Goal: Information Seeking & Learning: Learn about a topic

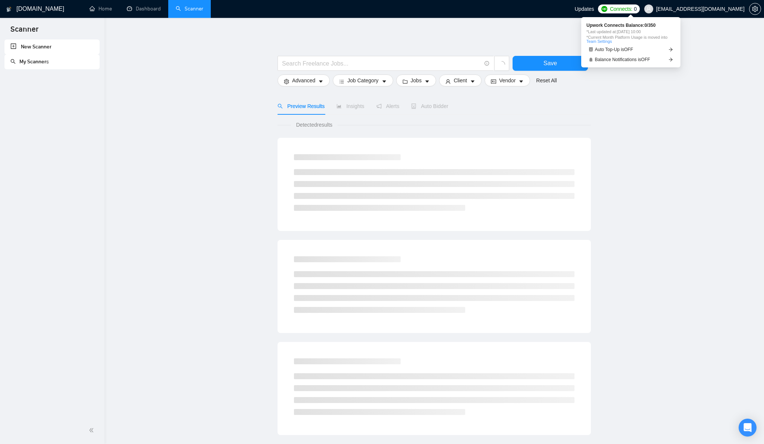
click at [637, 9] on span "0" at bounding box center [635, 9] width 3 height 8
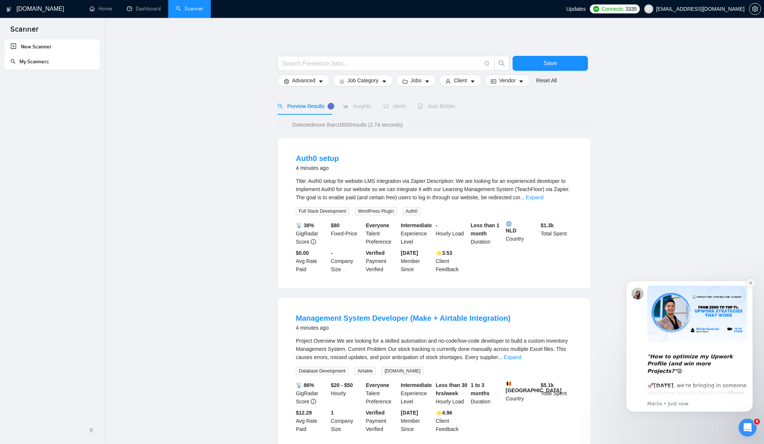
click at [749, 283] on icon "Dismiss notification" at bounding box center [750, 283] width 4 height 4
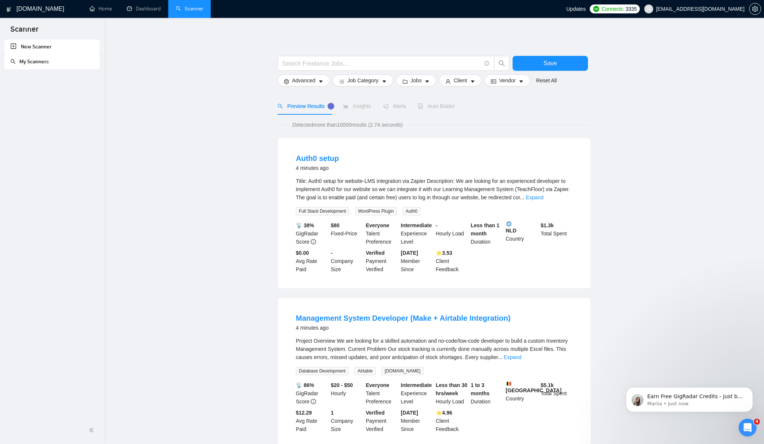
click at [102, 10] on link "Home" at bounding box center [100, 9] width 22 height 6
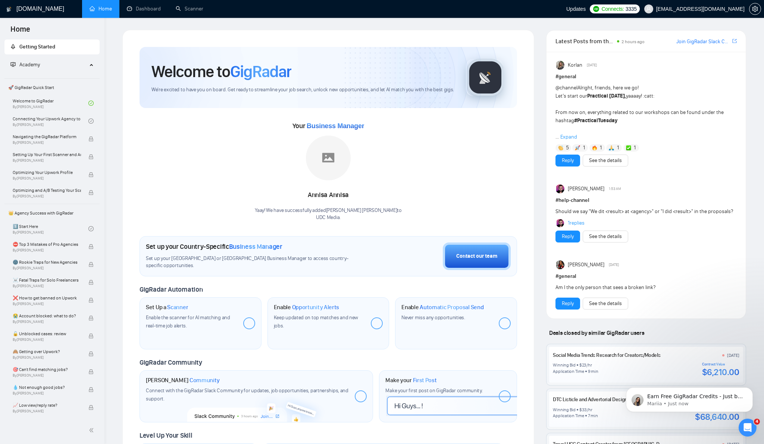
click at [330, 155] on img at bounding box center [328, 158] width 45 height 45
click at [330, 182] on div "Annisa Annisa Yaay! We have successfully added Annisa Annisa to UDC Media ." at bounding box center [328, 179] width 147 height 86
click at [326, 164] on img at bounding box center [328, 158] width 45 height 45
click at [147, 8] on link "Dashboard" at bounding box center [144, 9] width 34 height 6
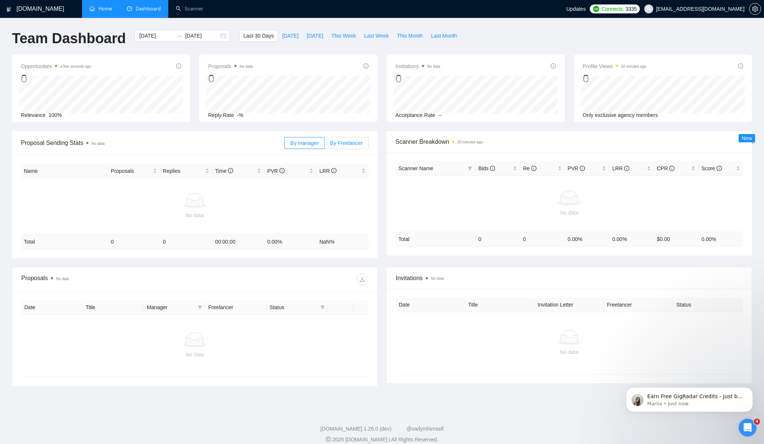
click at [341, 140] on span "By Freelancer" at bounding box center [346, 143] width 32 height 6
click at [324, 145] on input "By Freelancer" at bounding box center [324, 145] width 0 height 0
click at [308, 145] on span "By manager" at bounding box center [304, 143] width 28 height 6
click at [285, 145] on input "By manager" at bounding box center [285, 145] width 0 height 0
click at [350, 145] on span "By Freelancer" at bounding box center [346, 143] width 32 height 6
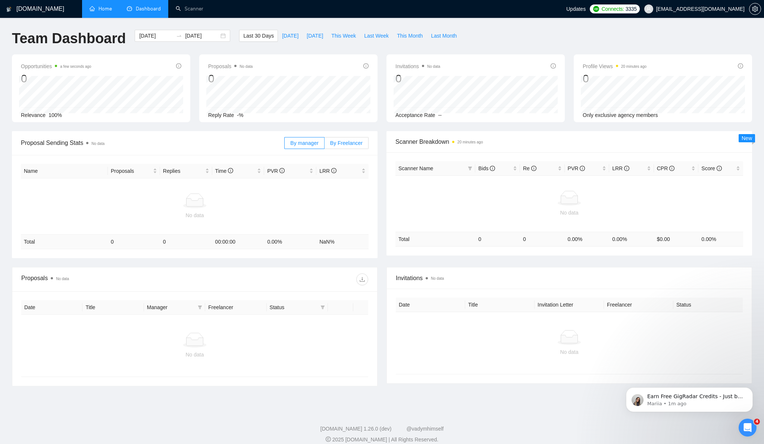
click at [324, 145] on input "By Freelancer" at bounding box center [324, 145] width 0 height 0
click at [296, 144] on span "By manager" at bounding box center [304, 143] width 28 height 6
click at [285, 145] on input "By manager" at bounding box center [285, 145] width 0 height 0
click at [181, 9] on link "Scanner" at bounding box center [190, 9] width 28 height 6
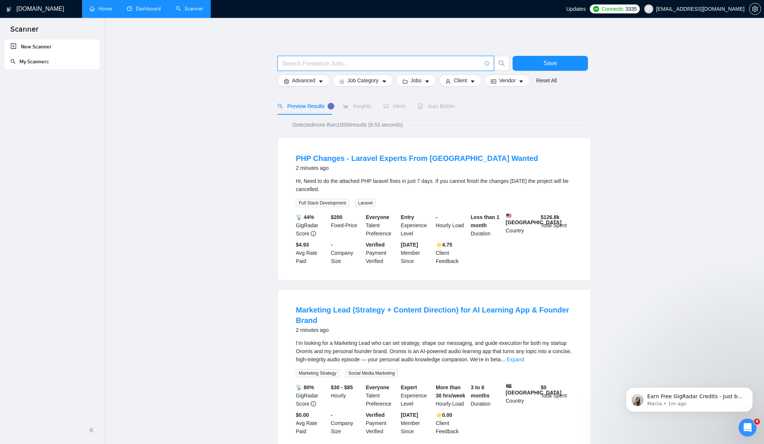
click at [320, 62] on input "text" at bounding box center [381, 63] width 199 height 9
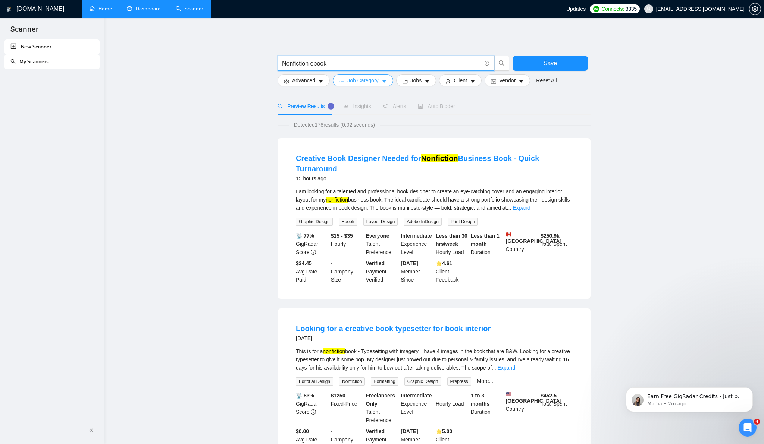
type input "Nonfiction ebook"
click at [384, 81] on icon "caret-down" at bounding box center [383, 81] width 5 height 5
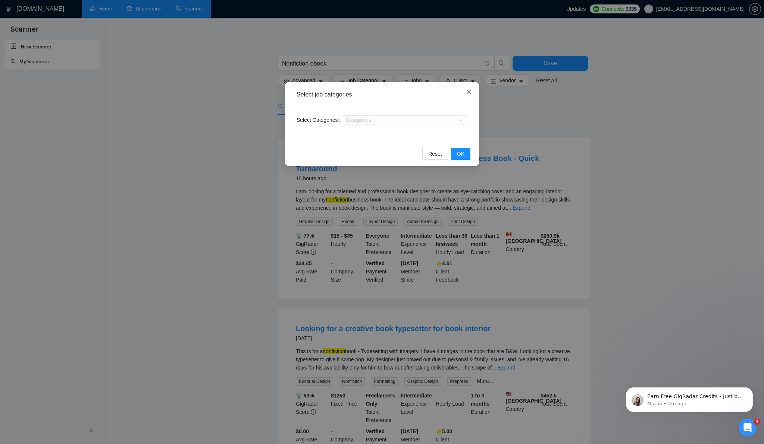
click at [469, 92] on icon "close" at bounding box center [468, 91] width 4 height 4
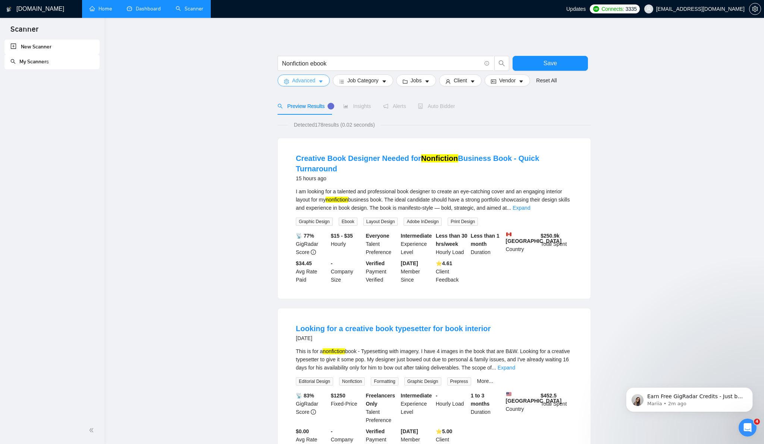
click at [323, 81] on icon "caret-down" at bounding box center [320, 81] width 5 height 5
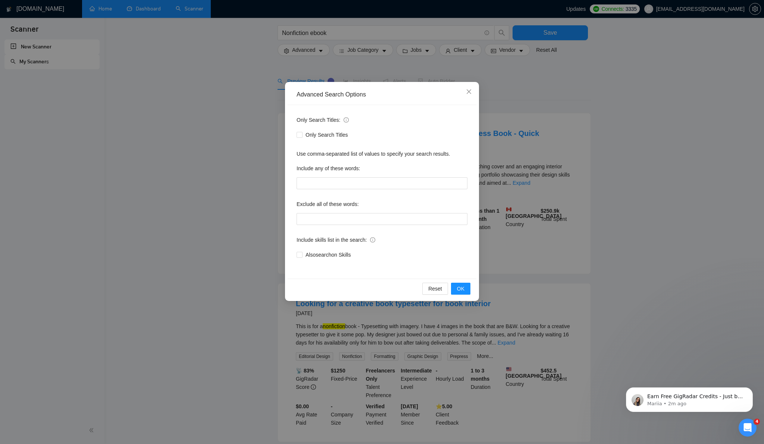
scroll to position [53, 0]
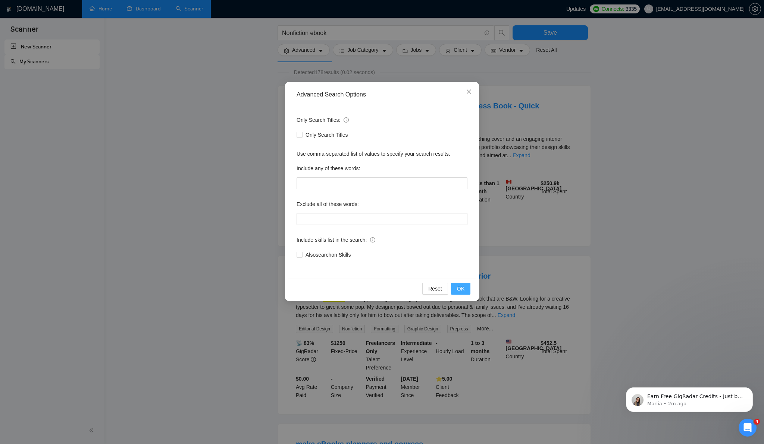
click at [457, 290] on span "OK" at bounding box center [460, 289] width 7 height 8
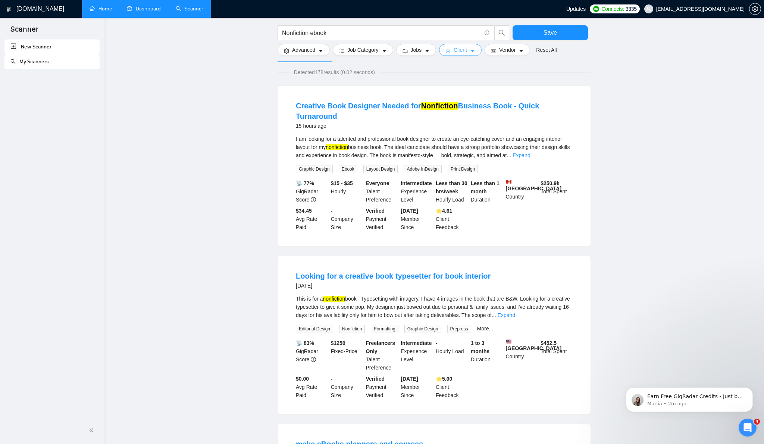
click at [475, 53] on icon "caret-down" at bounding box center [472, 50] width 5 height 5
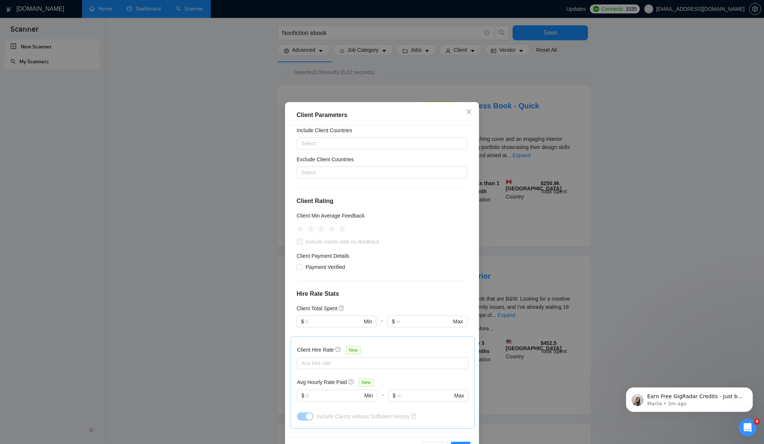
scroll to position [0, 0]
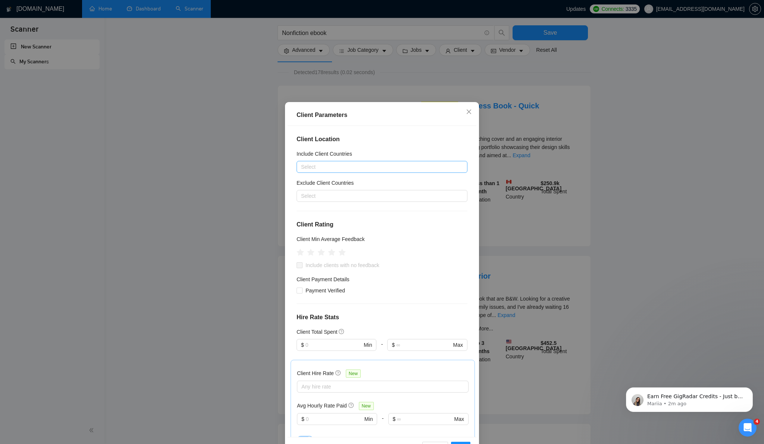
click at [356, 165] on div at bounding box center [378, 167] width 160 height 9
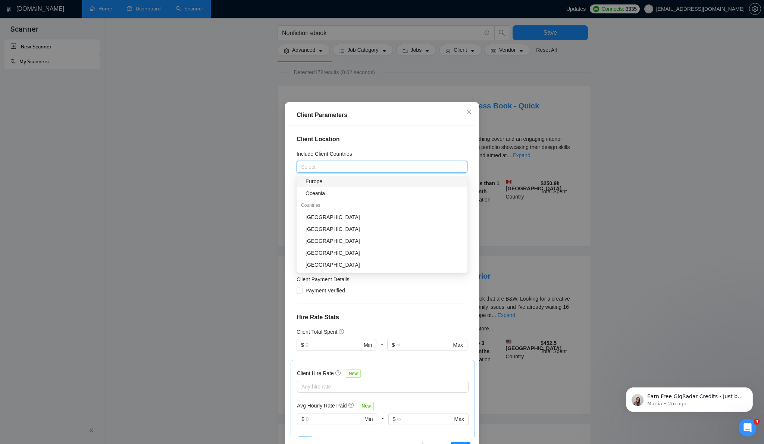
scroll to position [61, 0]
click at [333, 220] on div "[GEOGRAPHIC_DATA]" at bounding box center [383, 216] width 157 height 8
click at [342, 226] on div "United Kingdom" at bounding box center [383, 228] width 157 height 8
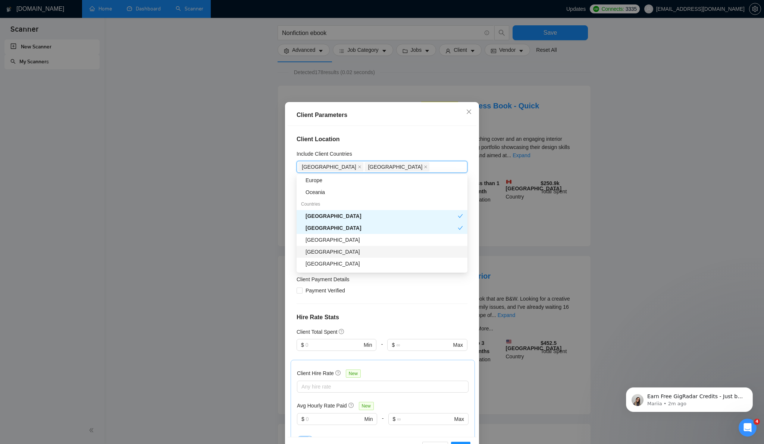
click at [336, 251] on div "Canada" at bounding box center [383, 252] width 157 height 8
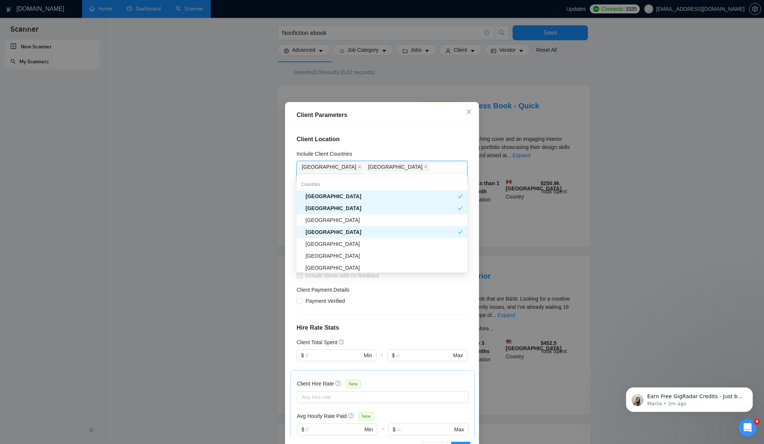
scroll to position [82, 0]
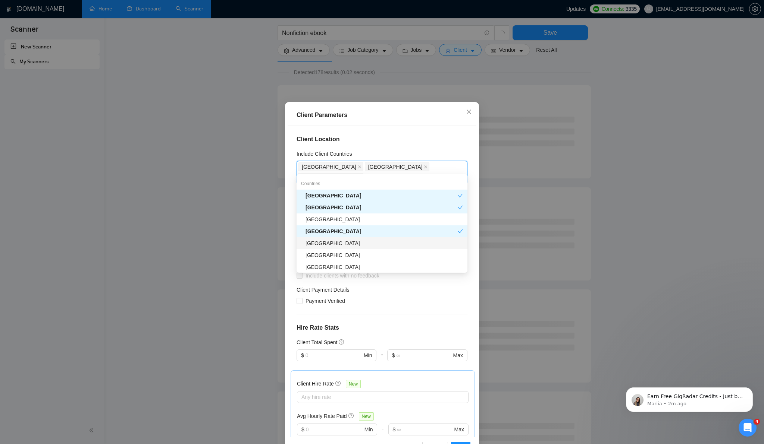
click at [338, 244] on div "Australia" at bounding box center [383, 243] width 157 height 8
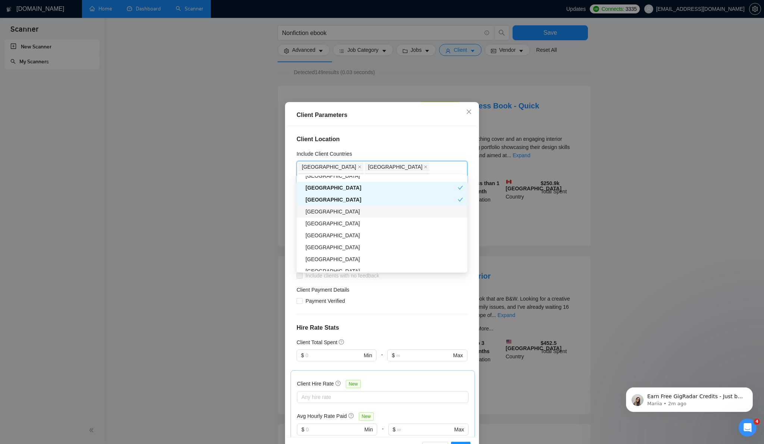
scroll to position [126, 0]
click at [358, 235] on div "United Arab Emirates" at bounding box center [383, 235] width 157 height 8
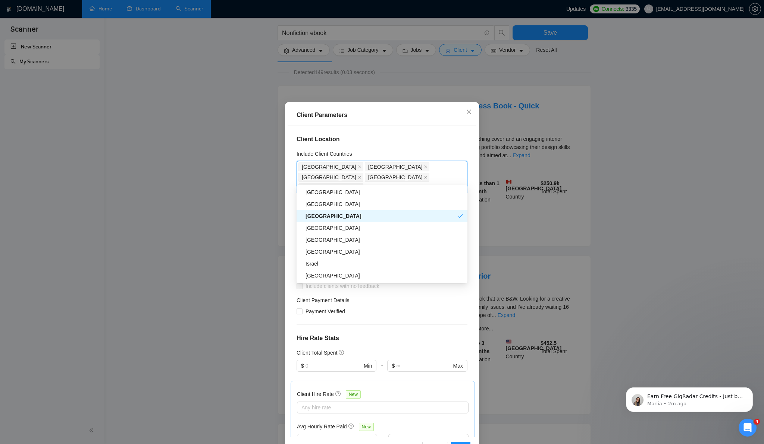
scroll to position [156, 0]
click at [340, 237] on div "Netherlands" at bounding box center [383, 239] width 157 height 8
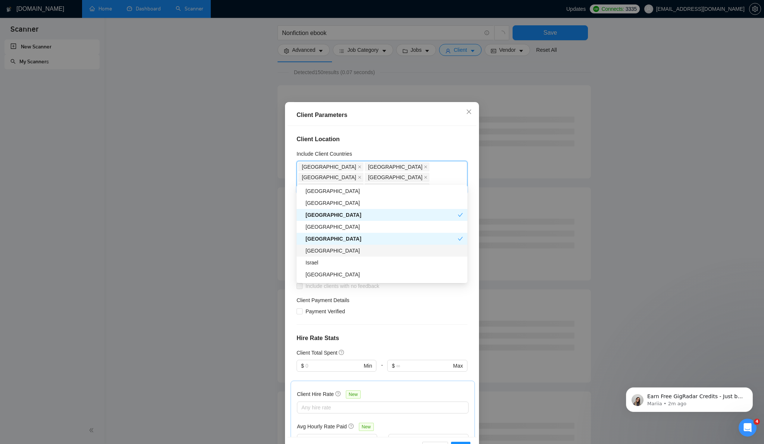
click at [328, 253] on div "France" at bounding box center [383, 251] width 157 height 8
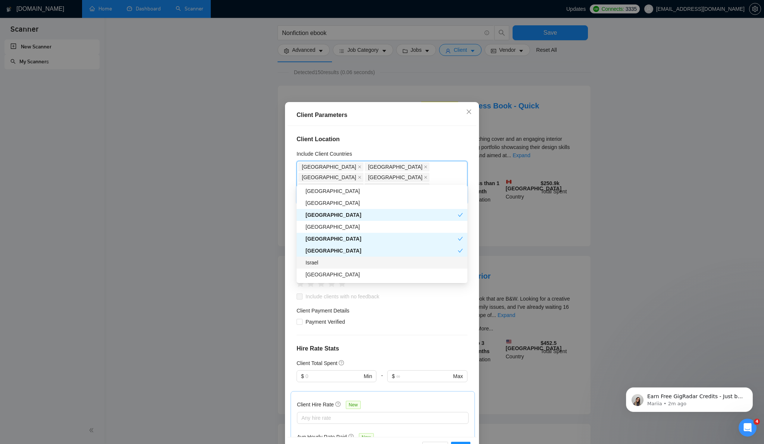
click at [327, 264] on div "Israel" at bounding box center [383, 263] width 157 height 8
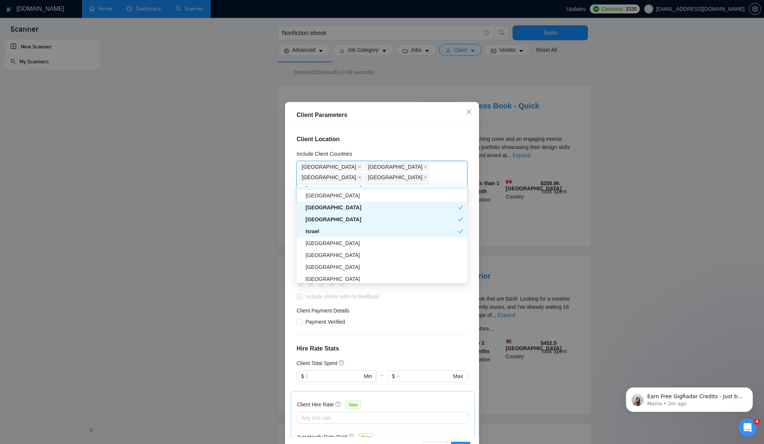
scroll to position [189, 0]
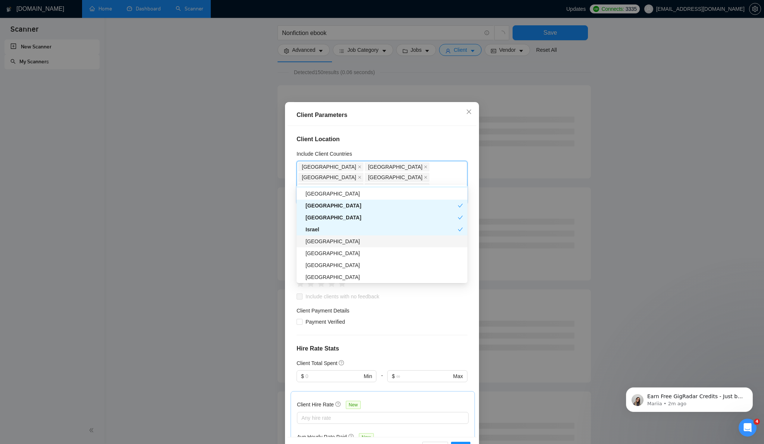
click at [333, 244] on div "Saudi Arabia" at bounding box center [383, 242] width 157 height 8
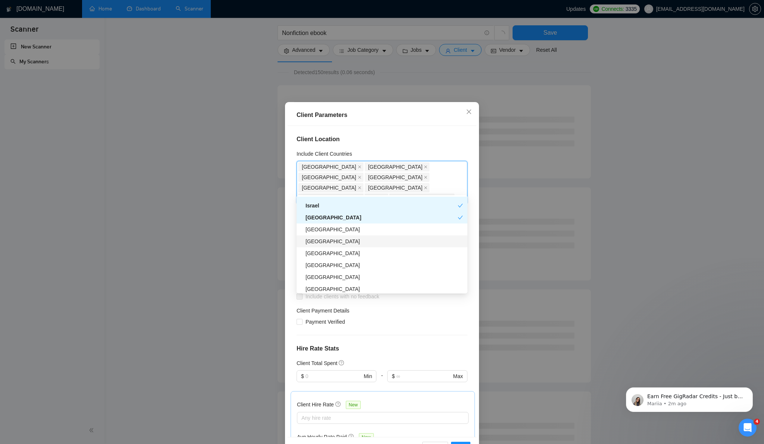
scroll to position [224, 0]
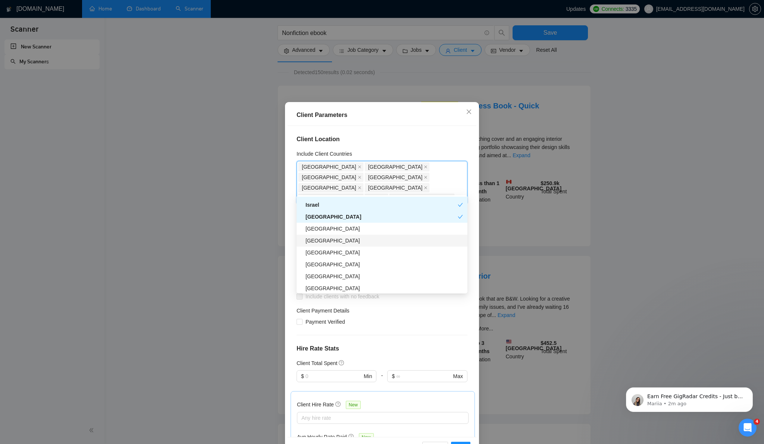
click at [330, 242] on div "Spain" at bounding box center [383, 241] width 157 height 8
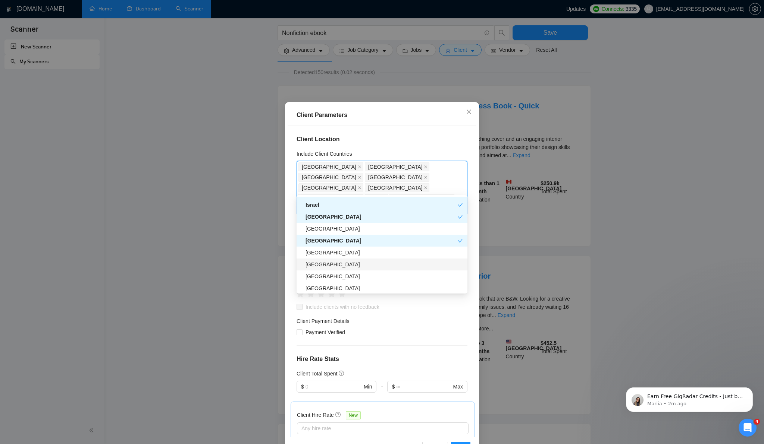
click at [326, 263] on div "Switzerland" at bounding box center [383, 265] width 157 height 8
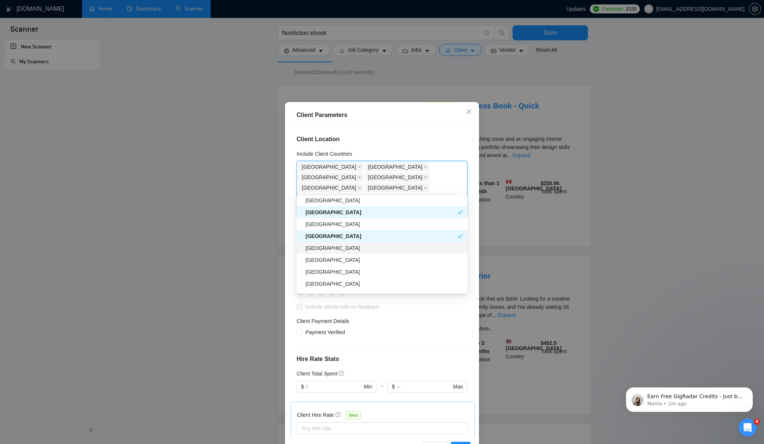
click at [332, 250] on div "Russia" at bounding box center [383, 248] width 157 height 8
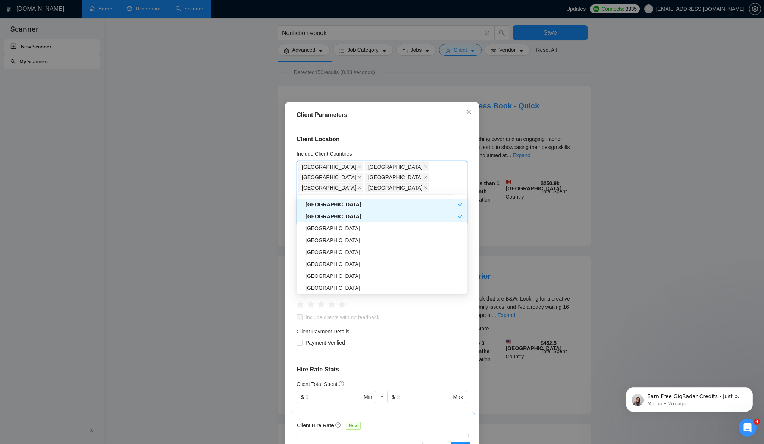
scroll to position [285, 0]
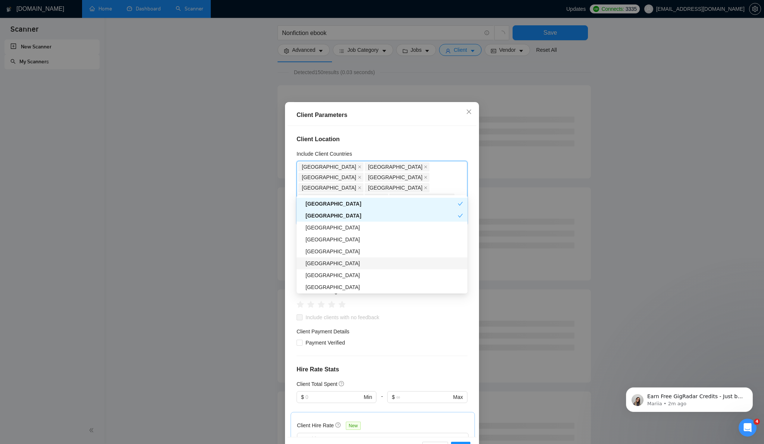
click at [322, 262] on div "Ireland" at bounding box center [383, 264] width 157 height 8
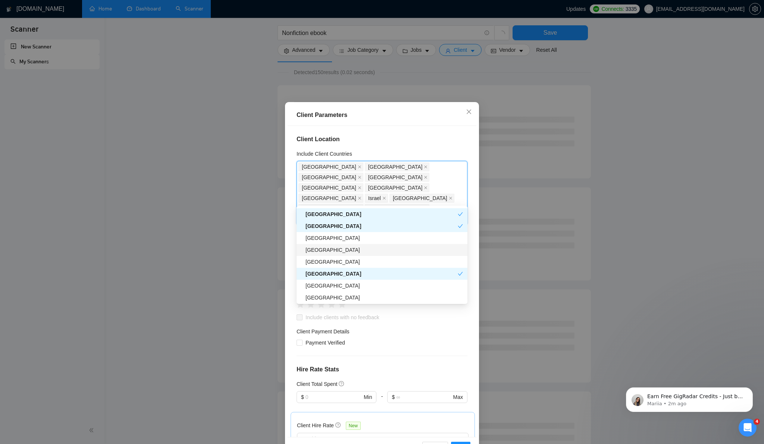
click at [326, 249] on div "Italy" at bounding box center [383, 250] width 157 height 8
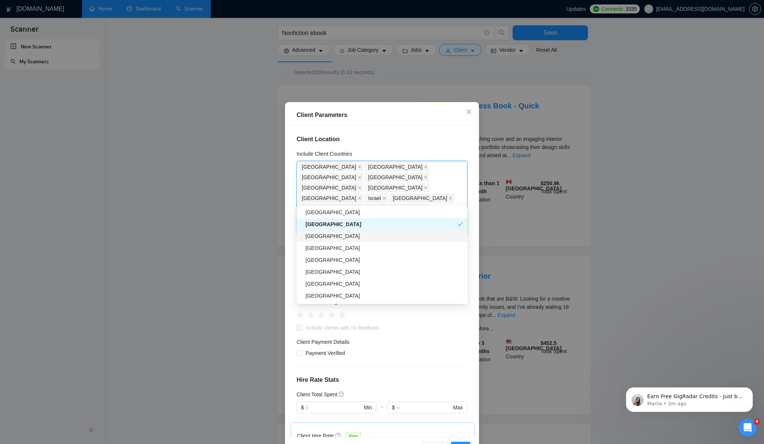
scroll to position [337, 0]
click at [333, 249] on div "New Zealand" at bounding box center [383, 246] width 157 height 8
click at [329, 281] on div "Denmark" at bounding box center [383, 281] width 157 height 8
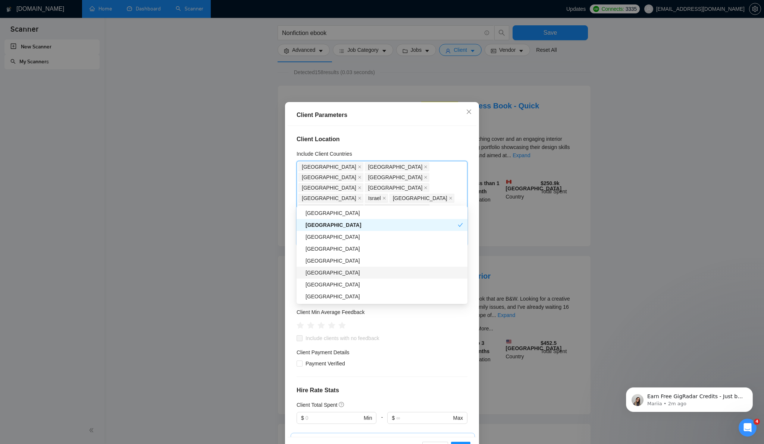
scroll to position [448, 0]
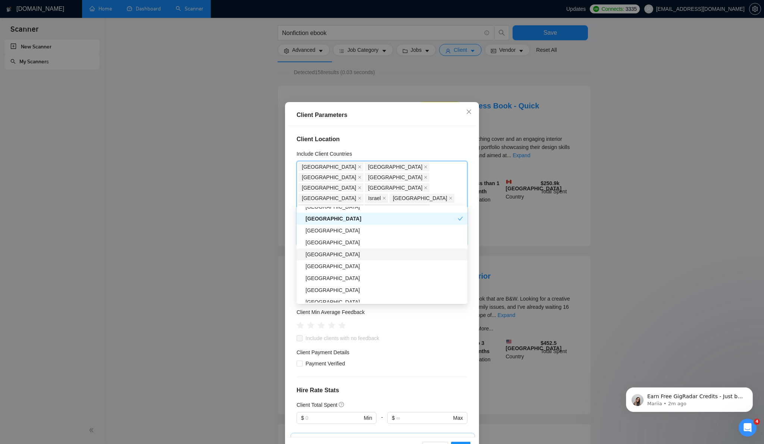
click at [339, 254] on div "Estonia" at bounding box center [383, 255] width 157 height 8
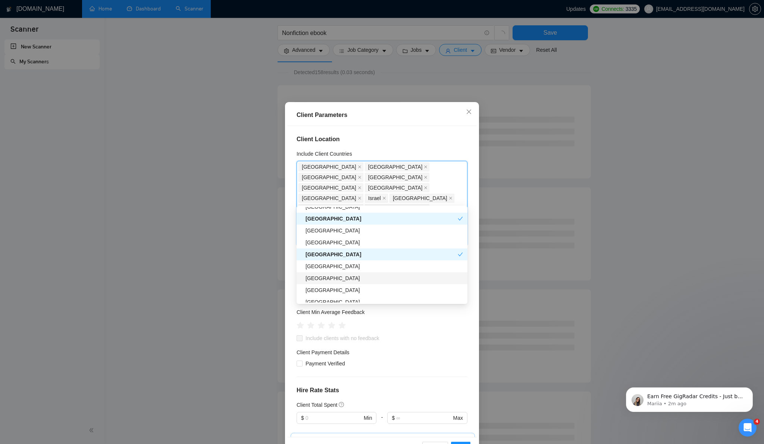
click at [335, 278] on div "Poland" at bounding box center [383, 278] width 157 height 8
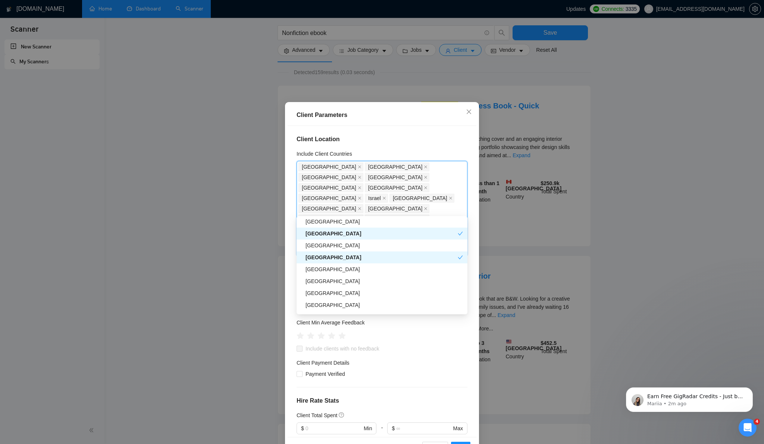
scroll to position [485, 0]
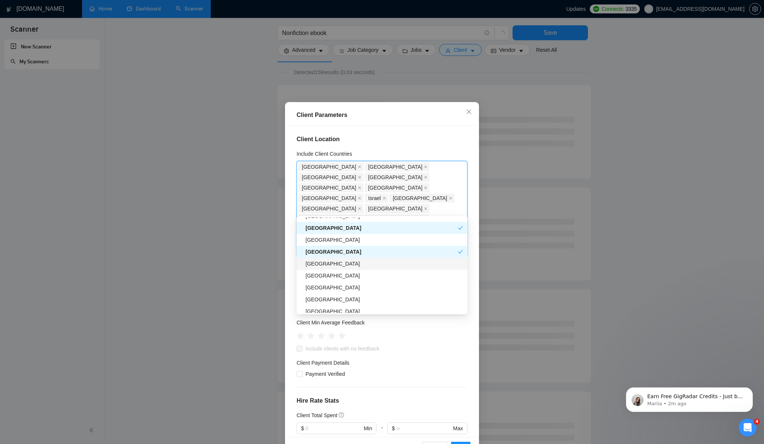
click at [322, 267] on div "Norway" at bounding box center [383, 264] width 157 height 8
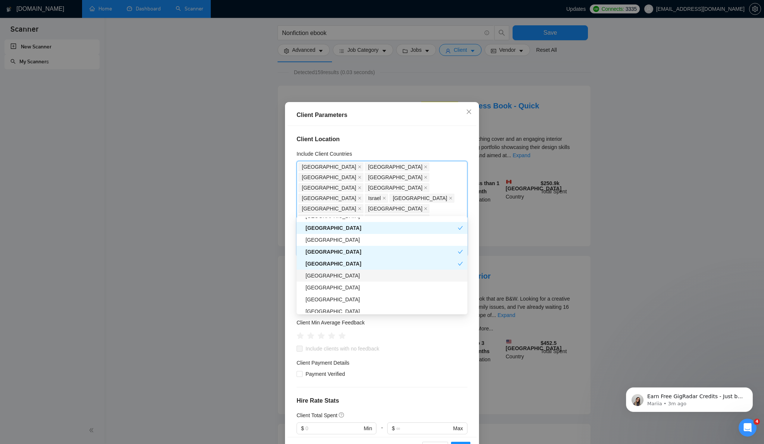
click at [328, 280] on div "Japan" at bounding box center [381, 276] width 171 height 12
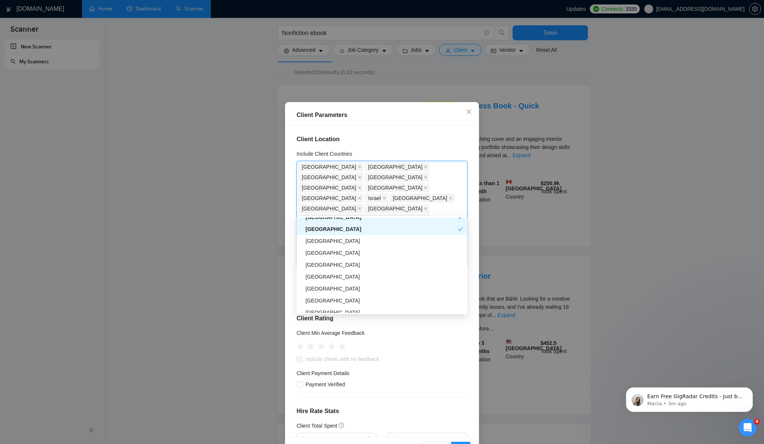
scroll to position [532, 0]
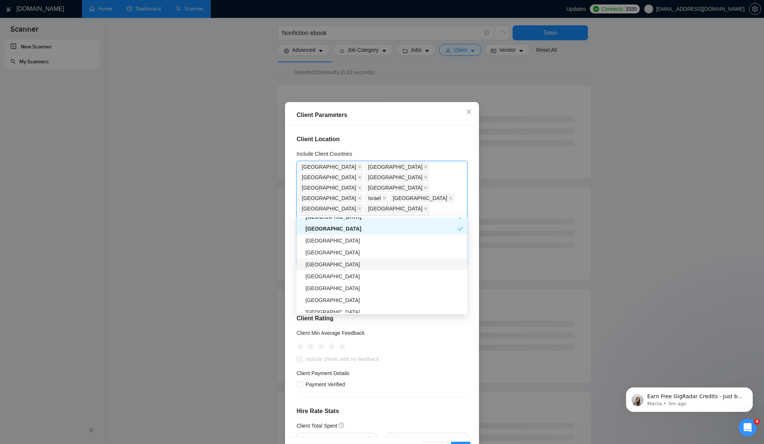
click at [335, 267] on div "Portugal" at bounding box center [383, 265] width 157 height 8
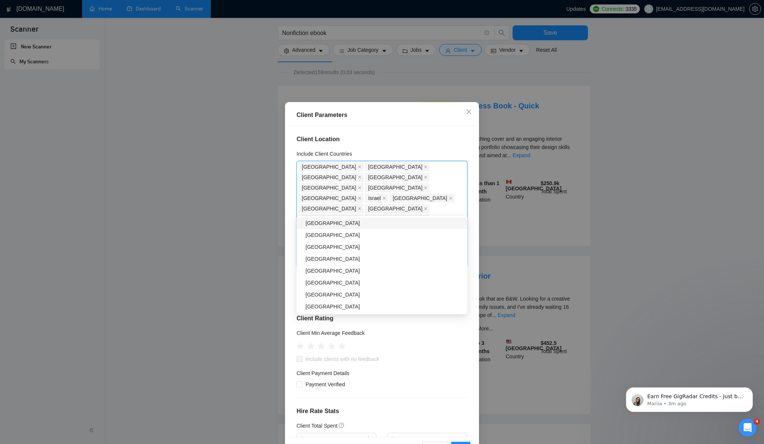
scroll to position [601, 0]
click at [339, 266] on div "Greece" at bounding box center [383, 267] width 157 height 8
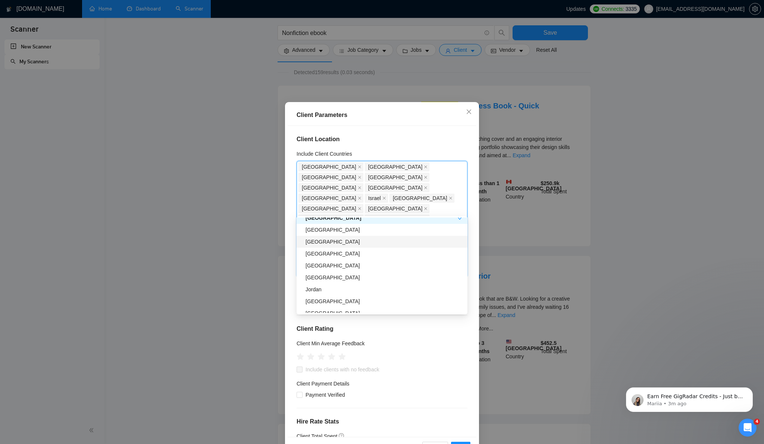
scroll to position [653, 0]
click at [335, 263] on div "South Korea" at bounding box center [383, 263] width 157 height 8
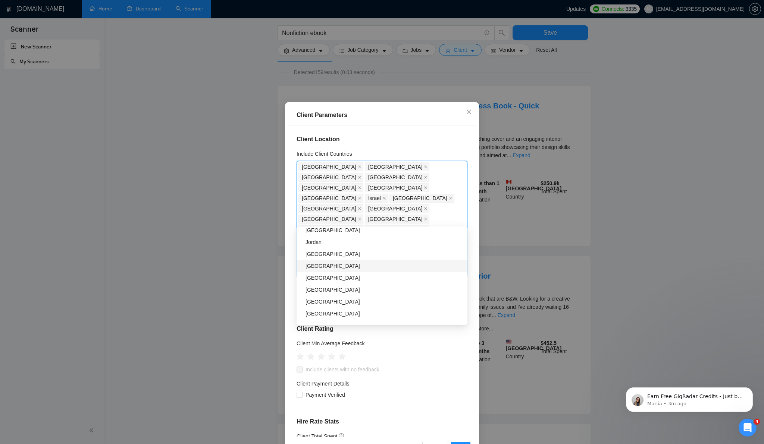
scroll to position [710, 0]
click at [331, 280] on div "Finland" at bounding box center [381, 276] width 171 height 12
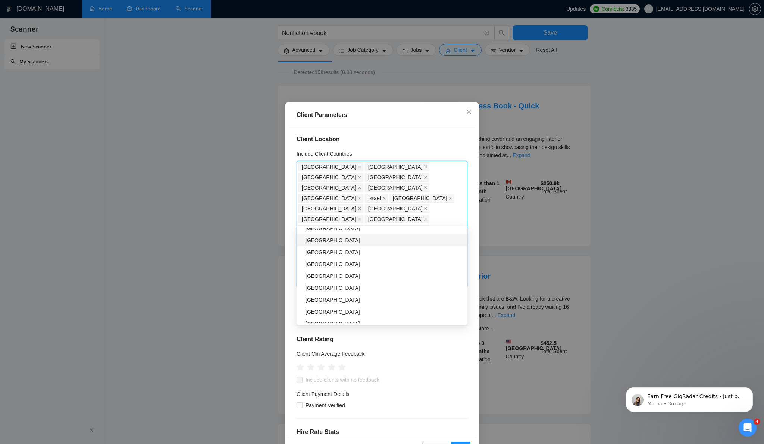
scroll to position [772, 0]
click at [330, 296] on div "Malta" at bounding box center [383, 297] width 157 height 8
click at [327, 239] on div "Iceland" at bounding box center [383, 237] width 157 height 8
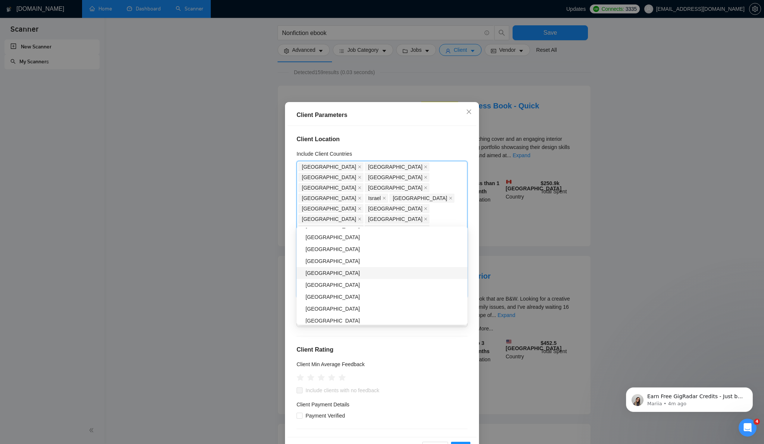
click at [347, 273] on div "United States Virgin Islands" at bounding box center [383, 273] width 157 height 8
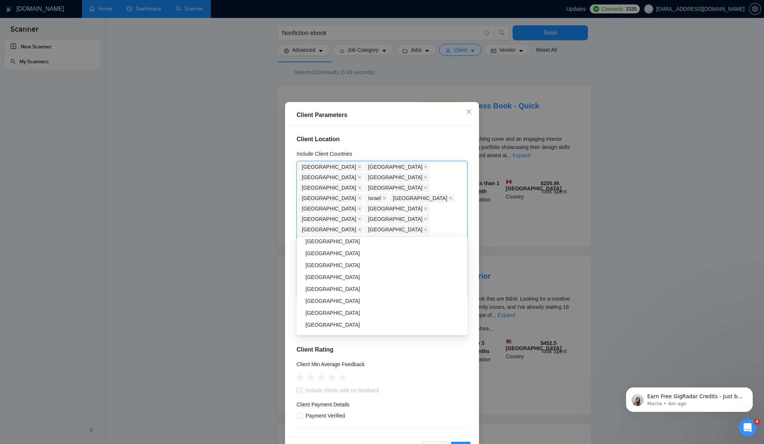
scroll to position [1555, 0]
click at [353, 301] on div "Netherlands Antilles" at bounding box center [383, 300] width 157 height 8
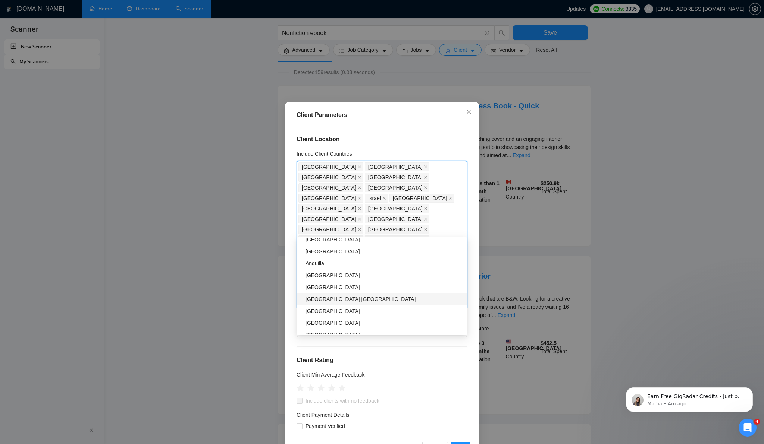
click at [352, 299] on div "United States Minor Outlying Islands" at bounding box center [383, 299] width 157 height 8
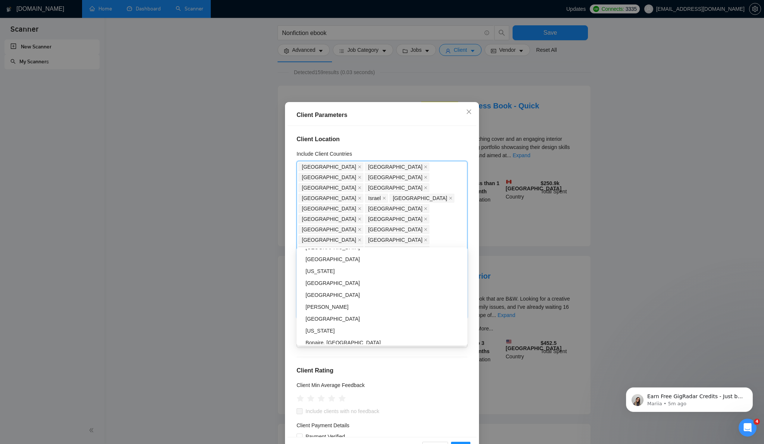
scroll to position [2387, 0]
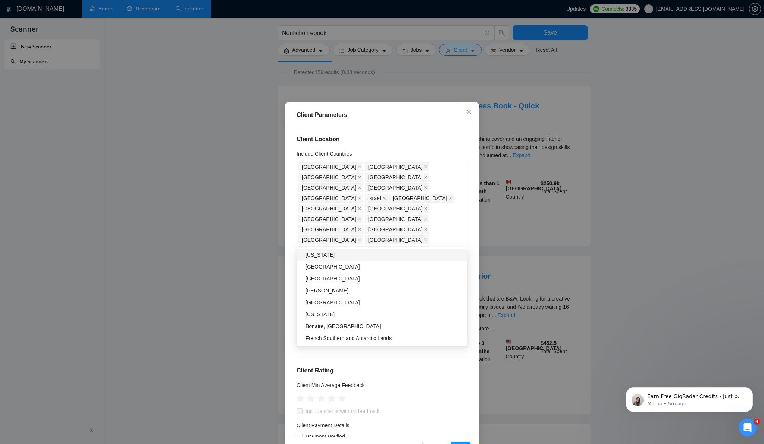
click at [292, 261] on div "Client Location Include Client Countries United States United Kingdom Canada Au…" at bounding box center [382, 281] width 189 height 311
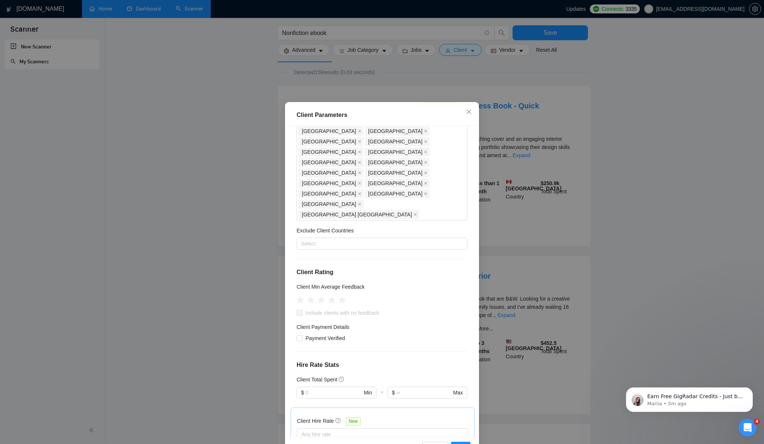
scroll to position [101, 0]
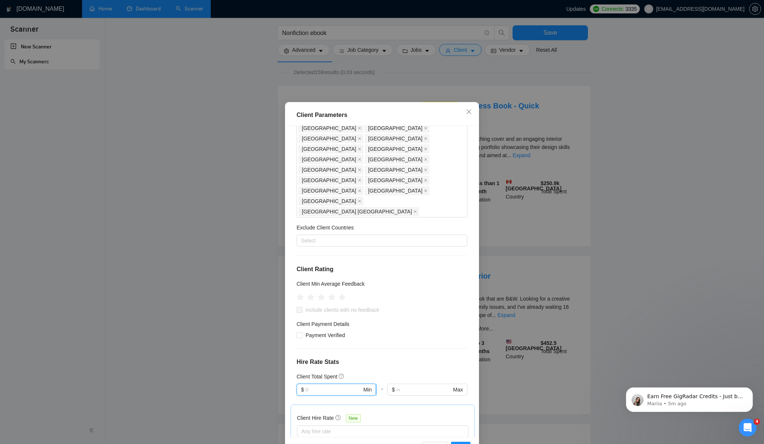
click at [349, 386] on input "text" at bounding box center [333, 390] width 56 height 8
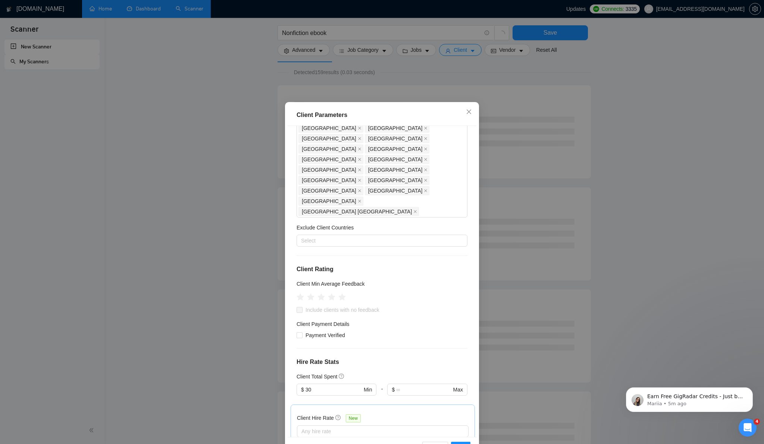
click at [395, 295] on div "Client Location Include Client Countries United States United Kingdom Canada Au…" at bounding box center [382, 281] width 189 height 311
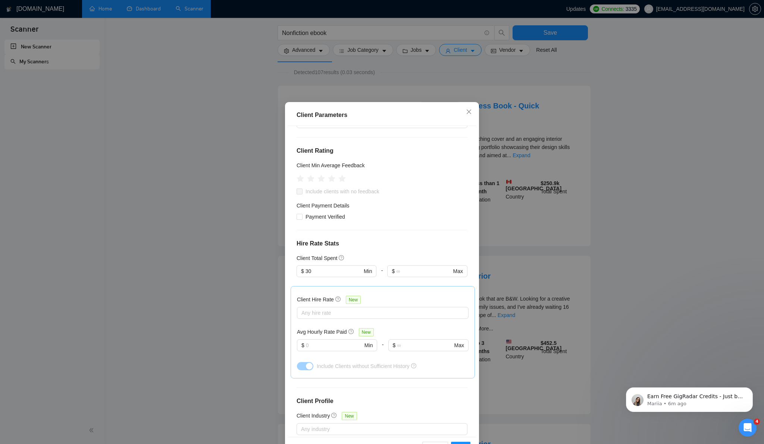
scroll to position [213, 0]
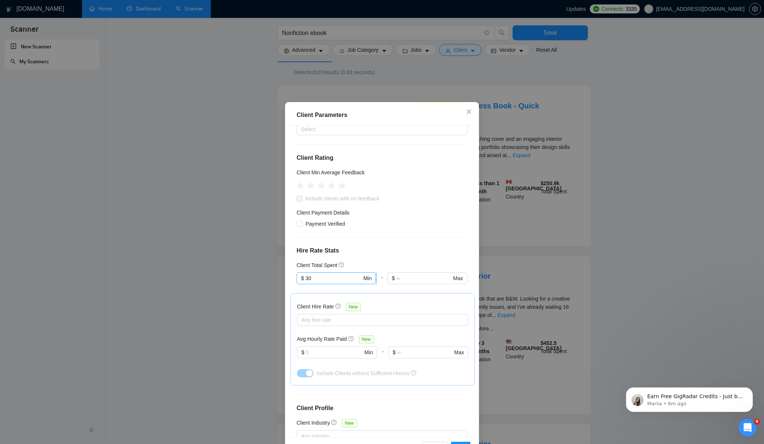
click at [332, 273] on span "$ 30 Min" at bounding box center [335, 279] width 79 height 12
type input "3"
click at [371, 246] on h4 "Hire Rate Stats" at bounding box center [381, 250] width 171 height 9
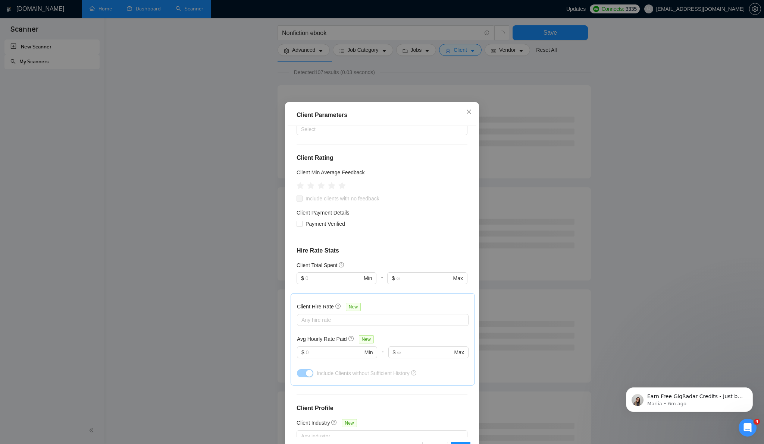
scroll to position [227, 0]
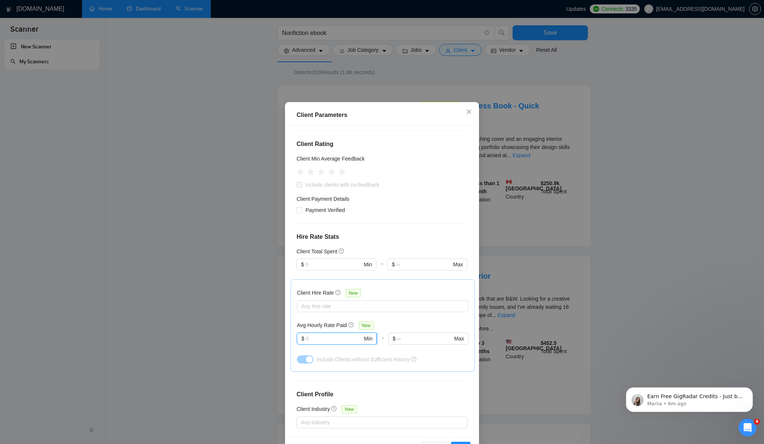
click at [332, 335] on input "text" at bounding box center [334, 339] width 57 height 8
type input "30"
click at [395, 286] on div "Client Hire Rate New Any hire rate Avg Hourly Rate Paid New $ 30 Min - $ Max In…" at bounding box center [383, 326] width 172 height 80
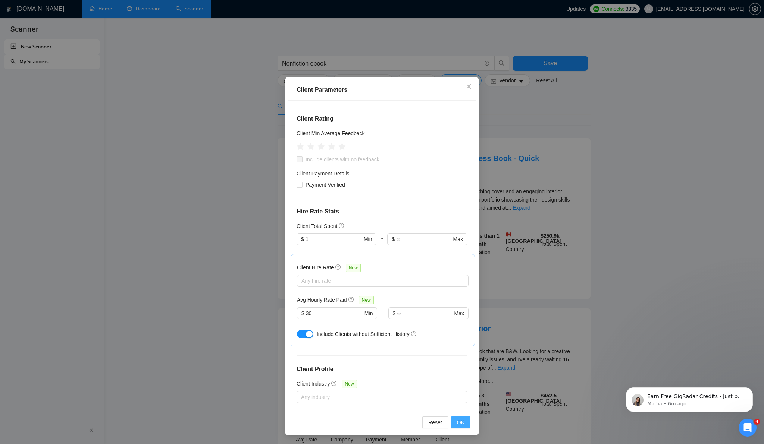
click at [463, 422] on span "OK" at bounding box center [460, 423] width 7 height 8
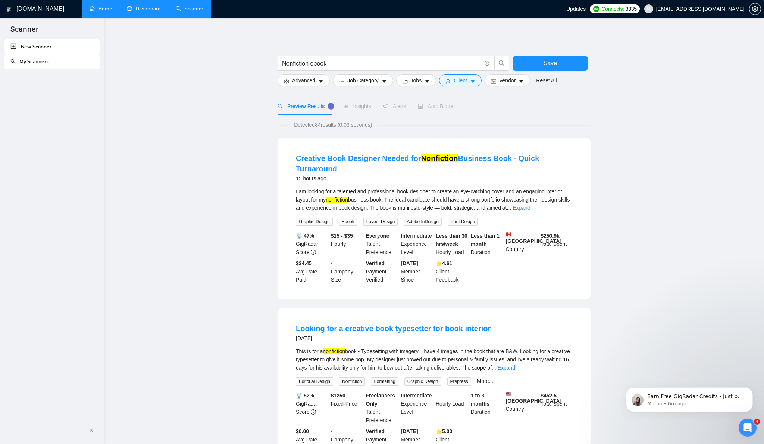
scroll to position [0, 0]
click at [474, 82] on icon "caret-down" at bounding box center [473, 82] width 4 height 2
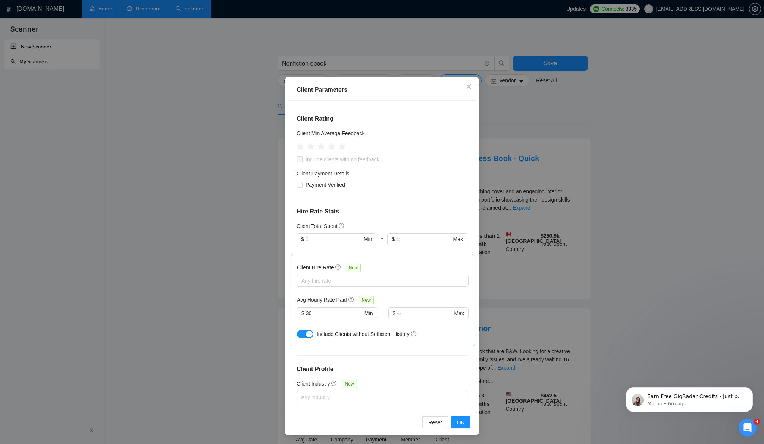
scroll to position [25, 0]
click at [459, 425] on span "OK" at bounding box center [460, 423] width 7 height 8
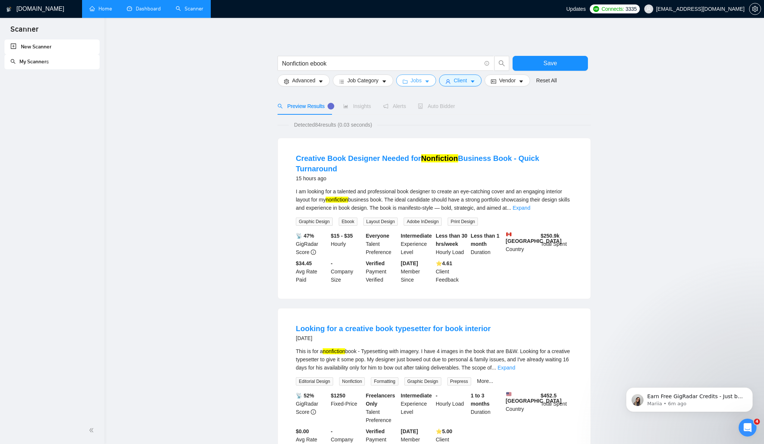
click at [427, 79] on icon "caret-down" at bounding box center [426, 81] width 5 height 5
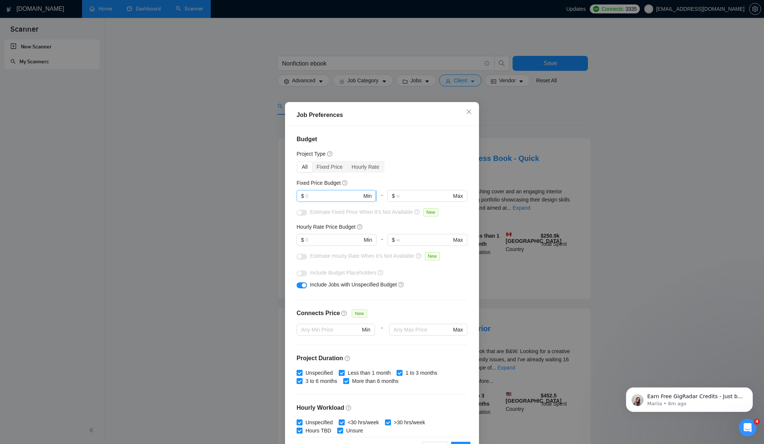
click at [339, 194] on input "text" at bounding box center [333, 196] width 56 height 8
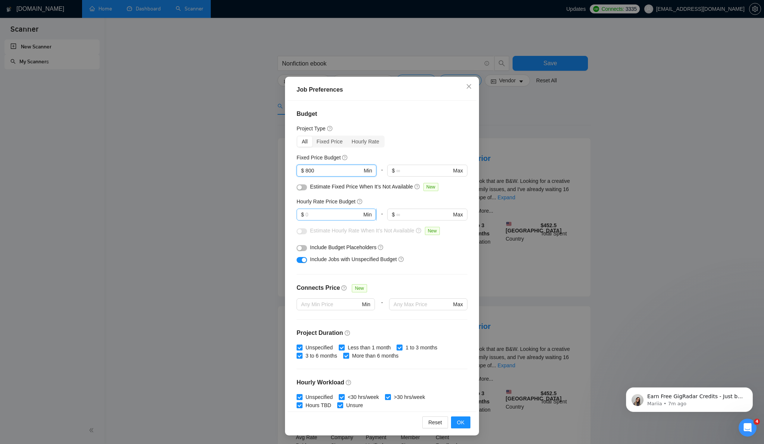
type input "800"
click at [310, 216] on input "text" at bounding box center [333, 215] width 56 height 8
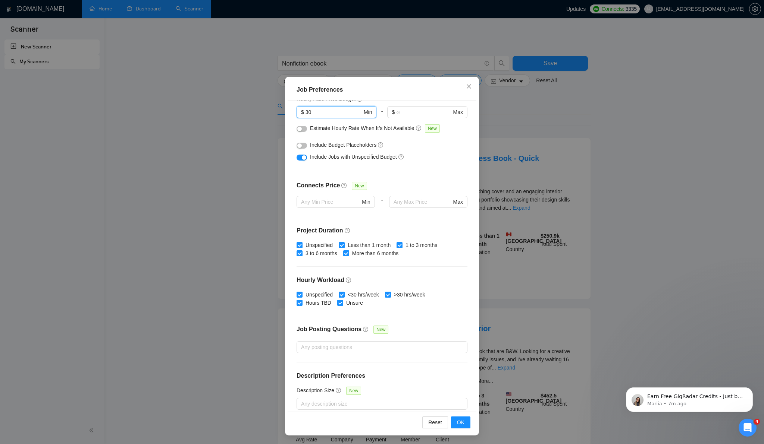
scroll to position [109, 0]
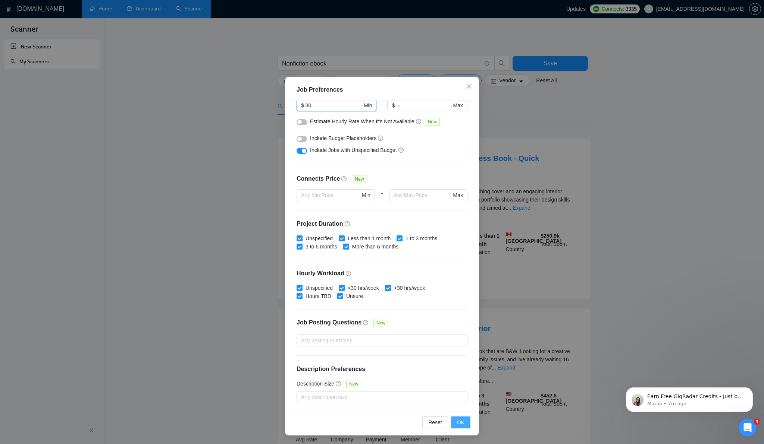
type input "3"
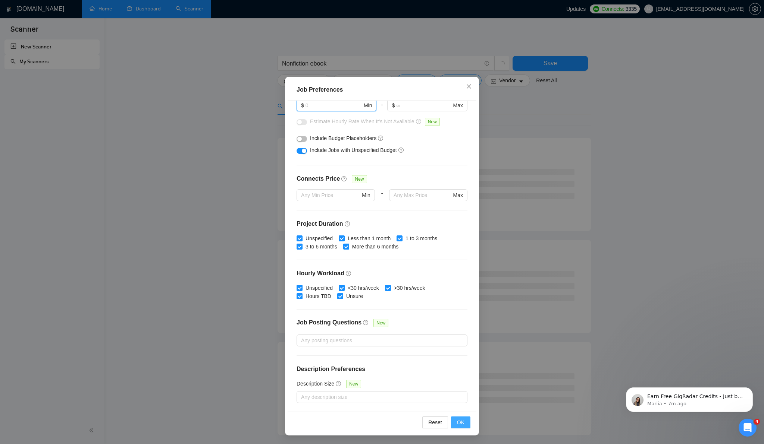
click at [461, 420] on span "OK" at bounding box center [460, 423] width 7 height 8
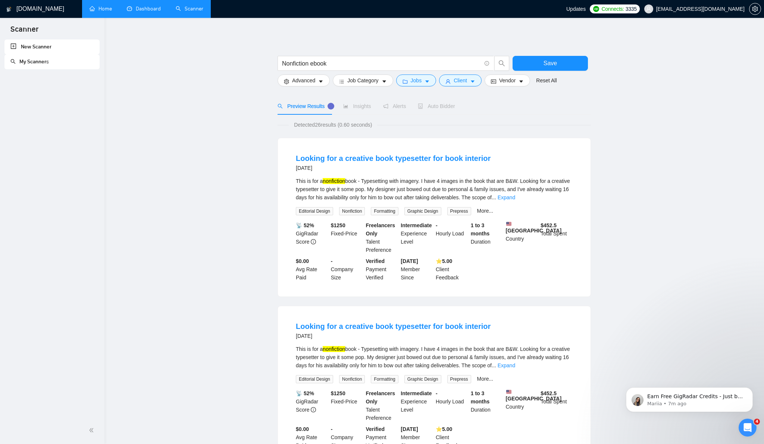
scroll to position [0, 0]
click at [478, 80] on button "Client" at bounding box center [460, 81] width 43 height 12
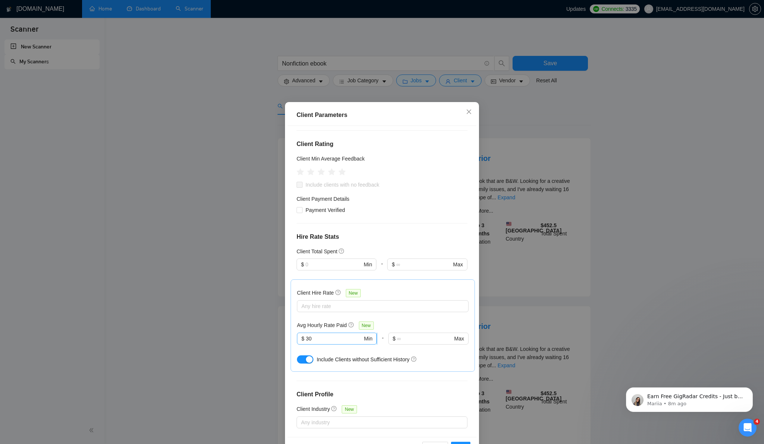
click at [320, 335] on input "30" at bounding box center [334, 339] width 57 height 8
type input "3"
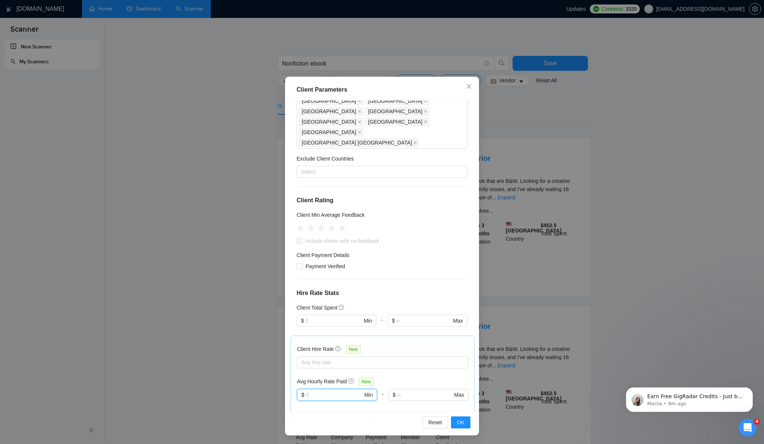
scroll to position [227, 0]
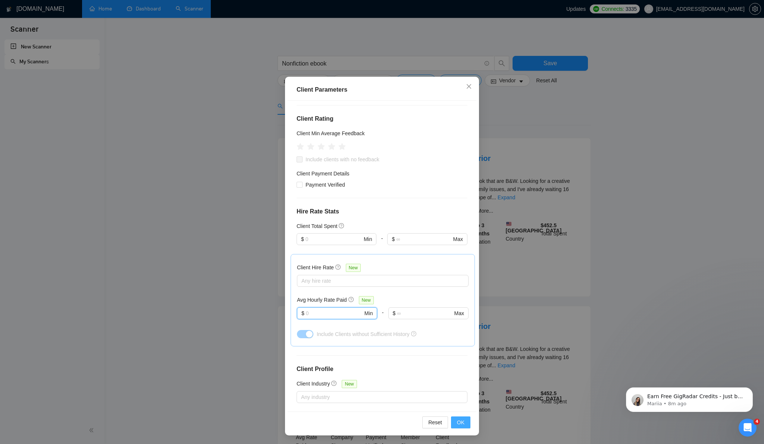
click at [457, 424] on span "OK" at bounding box center [460, 423] width 7 height 8
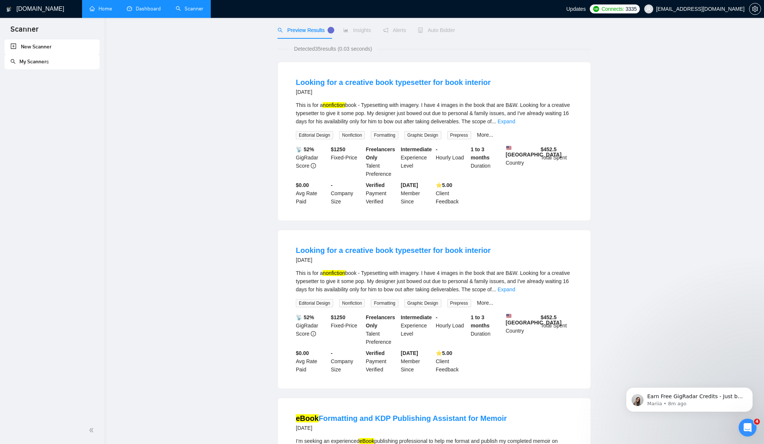
scroll to position [0, 0]
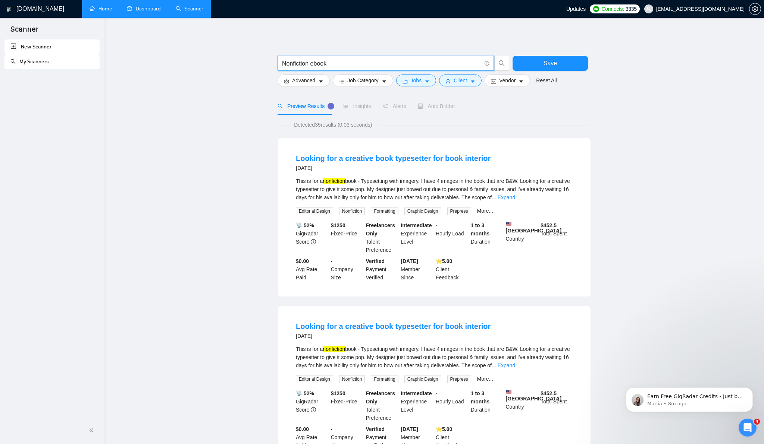
click at [340, 61] on input "Nonfiction ebook" at bounding box center [381, 63] width 199 height 9
click at [487, 64] on icon "info-circle" at bounding box center [486, 63] width 5 height 5
click at [384, 80] on icon "caret-down" at bounding box center [383, 81] width 5 height 5
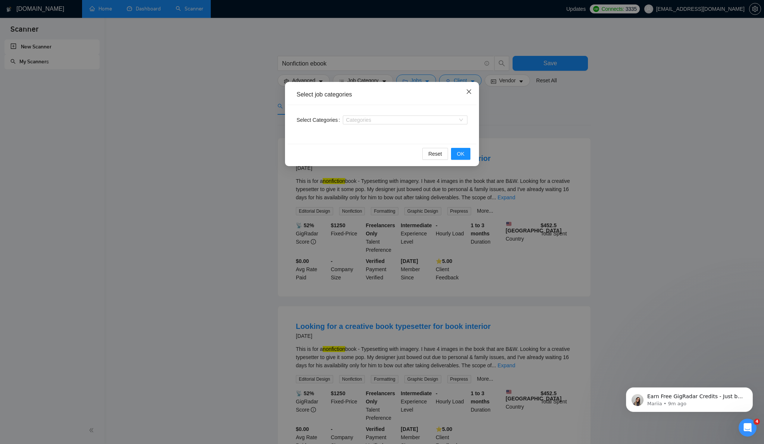
click at [468, 93] on icon "close" at bounding box center [469, 92] width 6 height 6
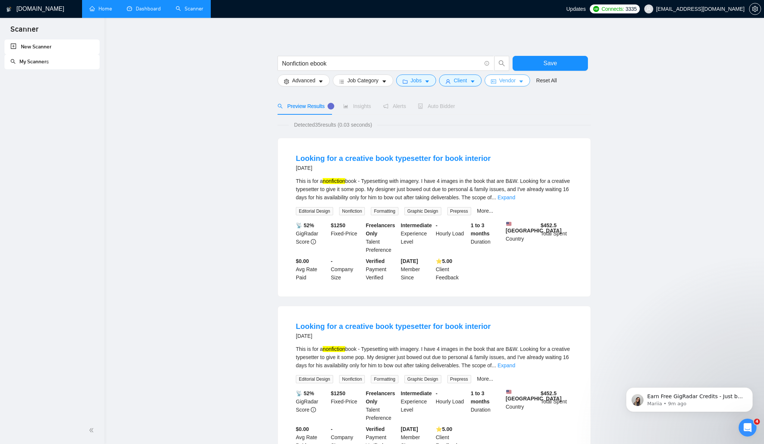
click at [524, 84] on icon "caret-down" at bounding box center [520, 81] width 5 height 5
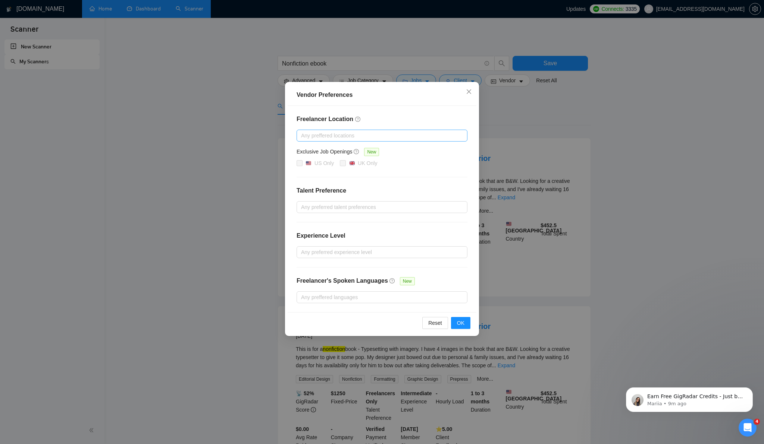
click at [347, 136] on div at bounding box center [378, 135] width 160 height 9
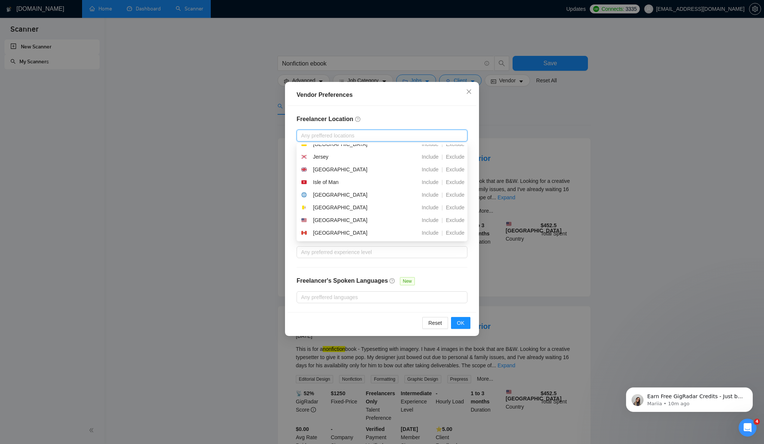
scroll to position [2071, 0]
click at [359, 214] on div "[GEOGRAPHIC_DATA]" at bounding box center [342, 216] width 83 height 9
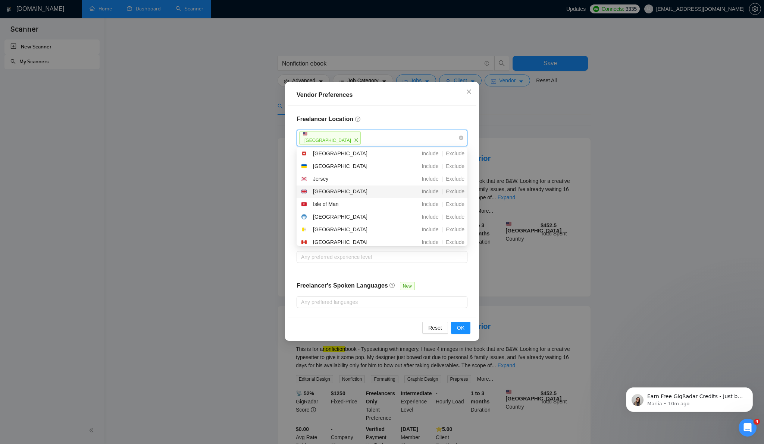
click at [359, 194] on div "United Kingdom" at bounding box center [342, 192] width 83 height 9
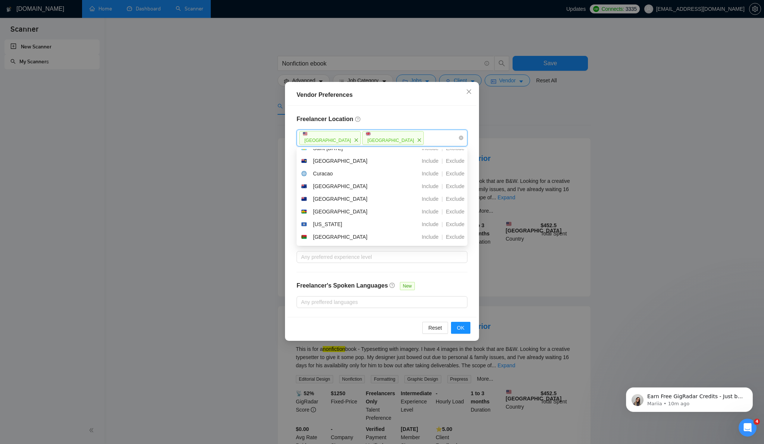
scroll to position [2767, 0]
click at [383, 259] on div at bounding box center [378, 257] width 160 height 9
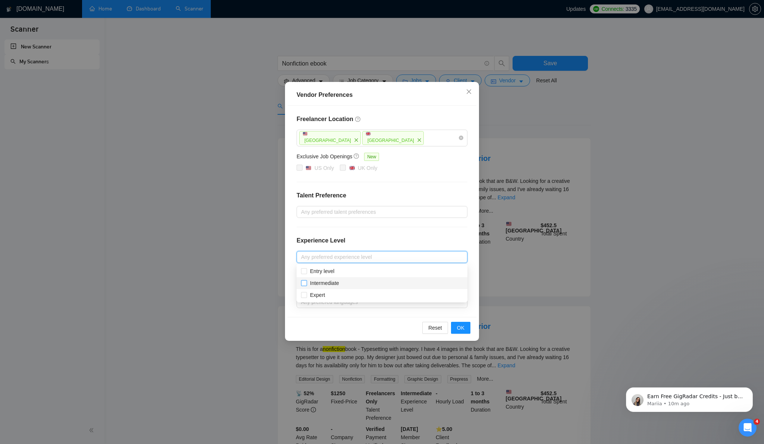
click at [319, 283] on span "Intermediate" at bounding box center [324, 283] width 29 height 6
click at [306, 283] on input "Intermediate" at bounding box center [303, 282] width 5 height 5
checkbox input "true"
click at [315, 295] on span "Expert" at bounding box center [317, 295] width 15 height 6
click at [306, 295] on input "Expert" at bounding box center [303, 294] width 5 height 5
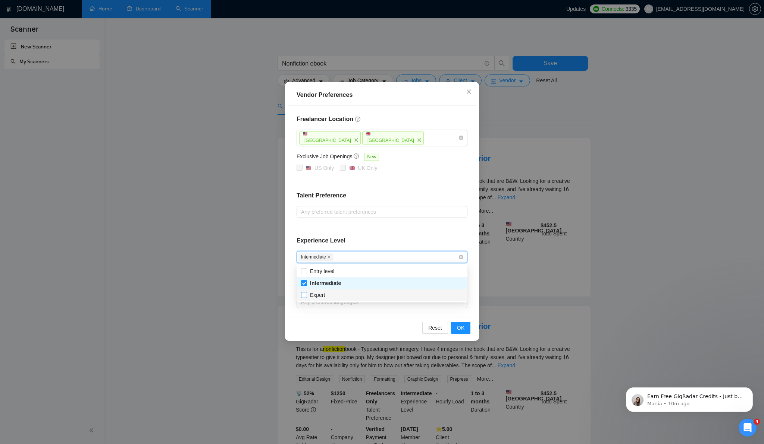
checkbox input "true"
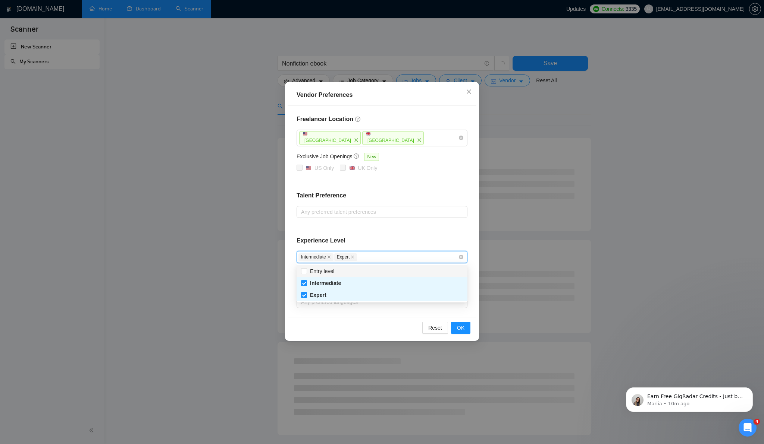
click at [464, 238] on div "Experience Level" at bounding box center [381, 243] width 171 height 15
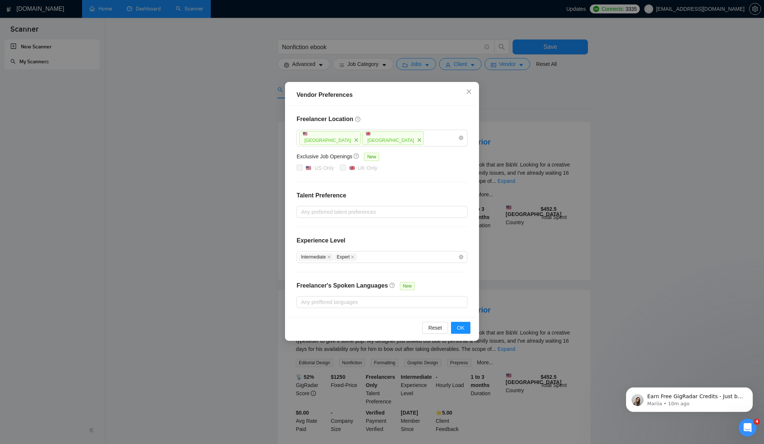
scroll to position [20, 0]
click at [433, 137] on div "United States United Kingdom" at bounding box center [378, 138] width 160 height 15
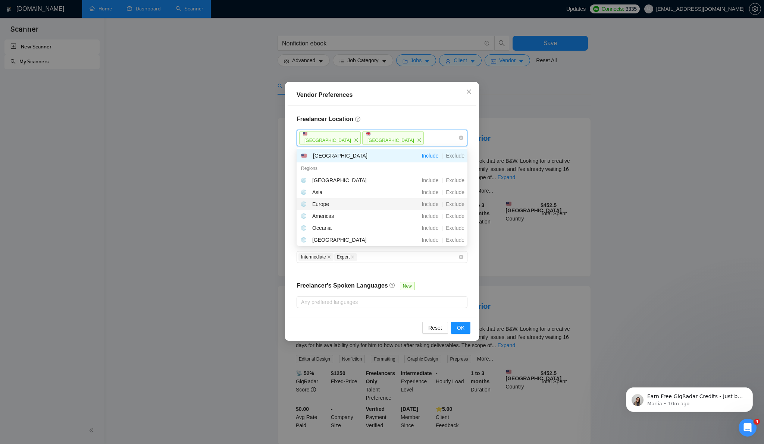
scroll to position [25, 0]
click at [357, 203] on div "Europe" at bounding box center [342, 203] width 83 height 8
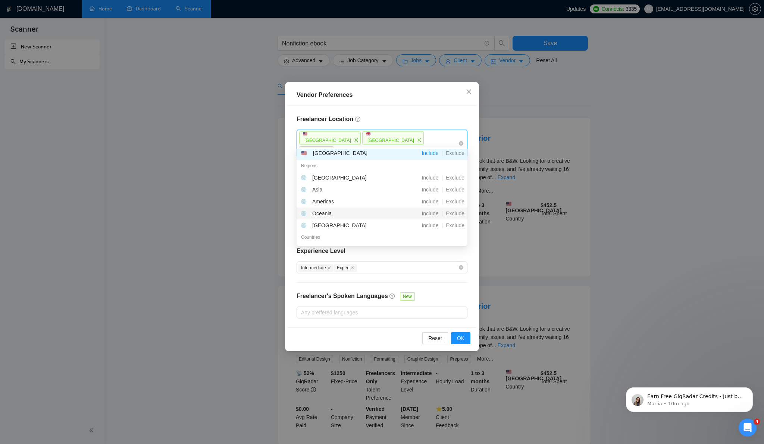
scroll to position [37, 0]
click at [353, 202] on div "Americas" at bounding box center [342, 203] width 83 height 8
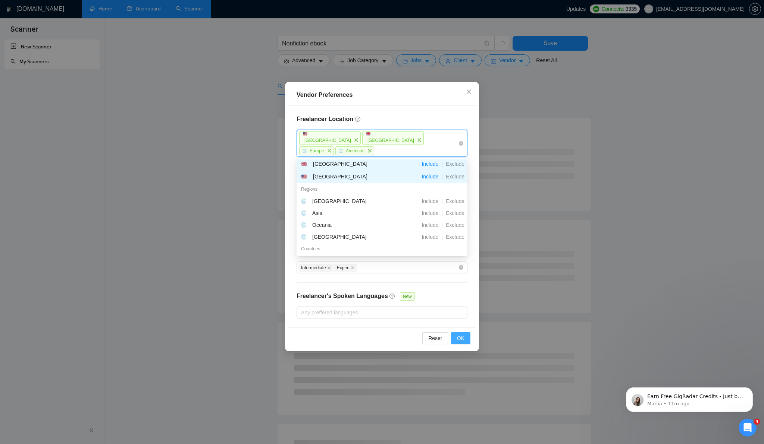
click at [461, 339] on span "OK" at bounding box center [460, 338] width 7 height 8
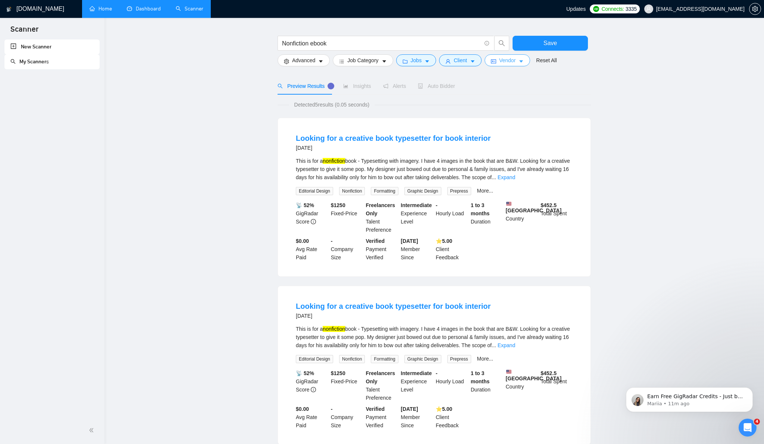
click at [523, 62] on icon "caret-down" at bounding box center [520, 61] width 5 height 5
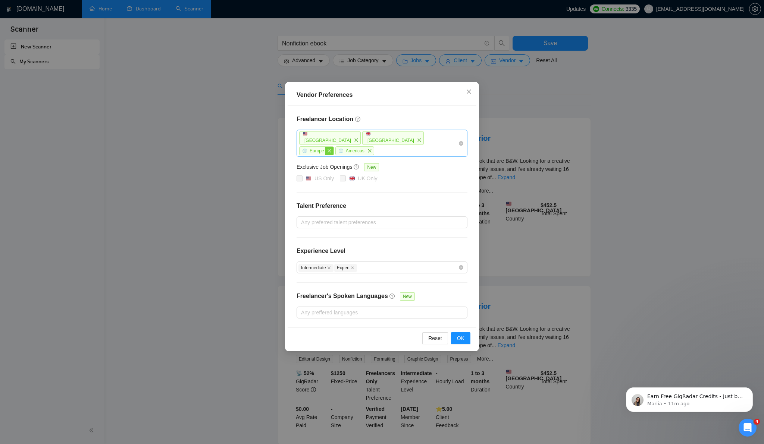
click at [332, 149] on icon "close" at bounding box center [329, 151] width 4 height 4
click at [417, 140] on icon "close" at bounding box center [419, 140] width 4 height 4
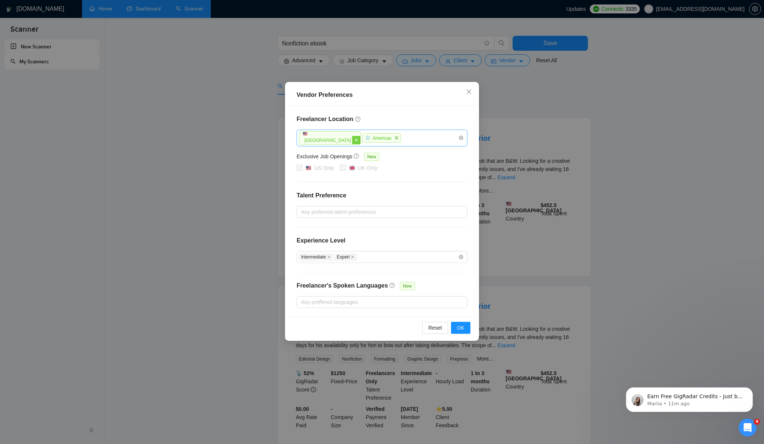
click at [354, 141] on icon "close" at bounding box center [355, 139] width 3 height 3
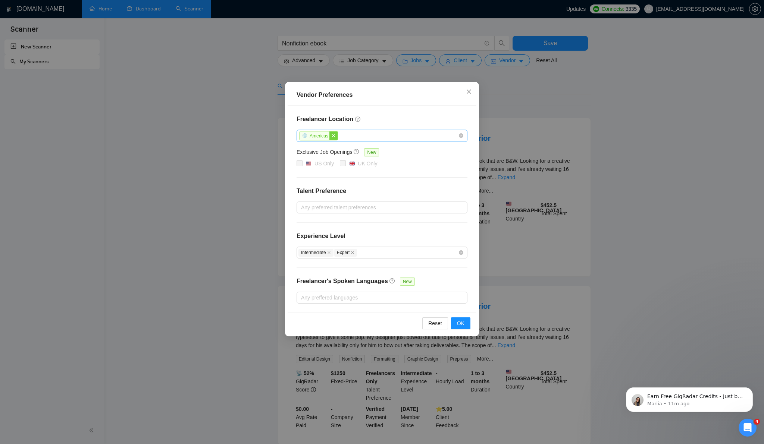
click at [333, 136] on icon "close" at bounding box center [333, 135] width 4 height 4
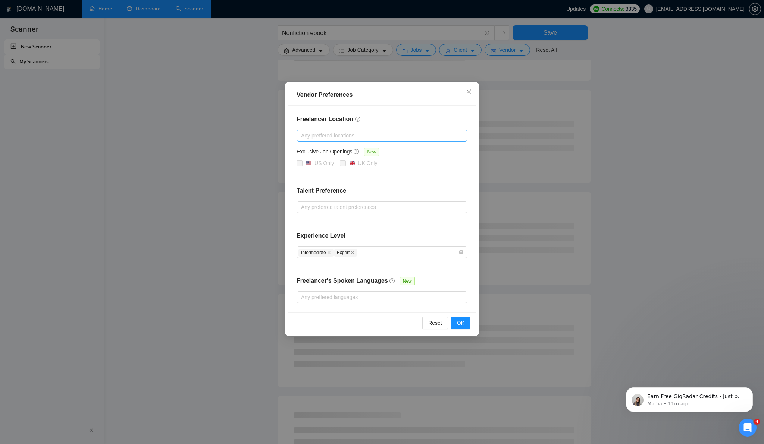
scroll to position [139, 0]
click at [438, 323] on span "Reset" at bounding box center [435, 323] width 14 height 8
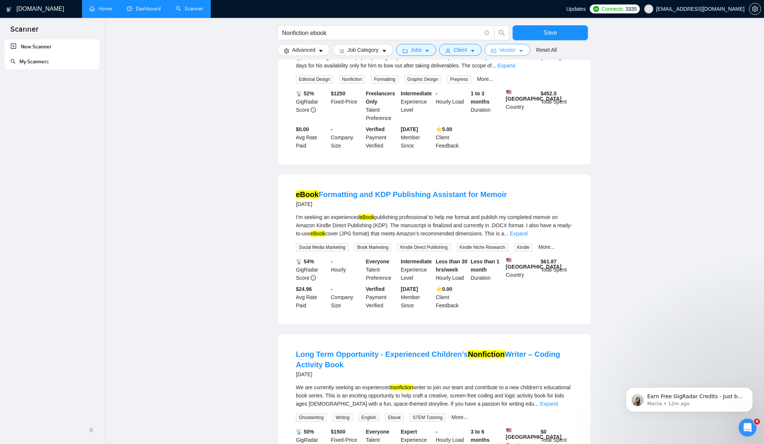
scroll to position [280, 0]
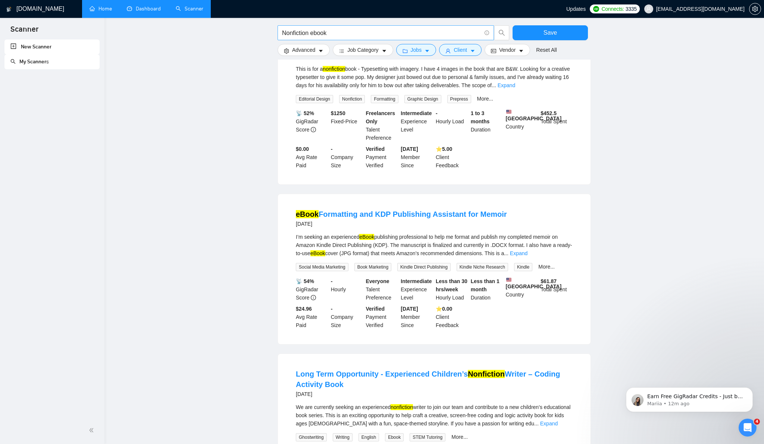
click at [373, 34] on input "Nonfiction ebook" at bounding box center [381, 32] width 199 height 9
drag, startPoint x: 331, startPoint y: 32, endPoint x: 277, endPoint y: 33, distance: 53.3
click at [277, 33] on span "Nonfiction ebook" at bounding box center [385, 32] width 216 height 15
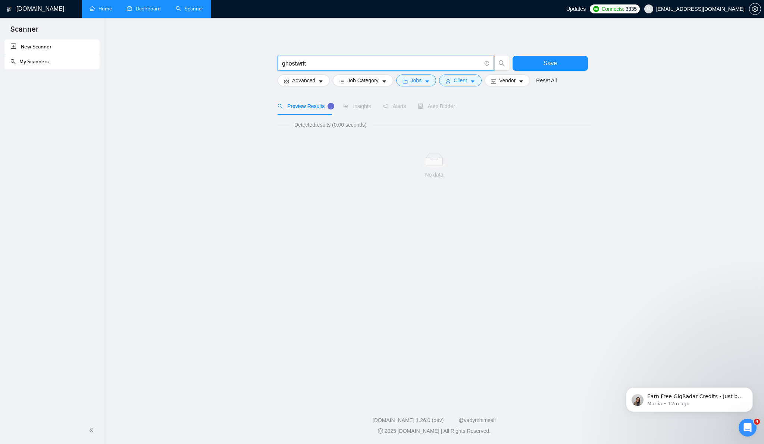
scroll to position [0, 0]
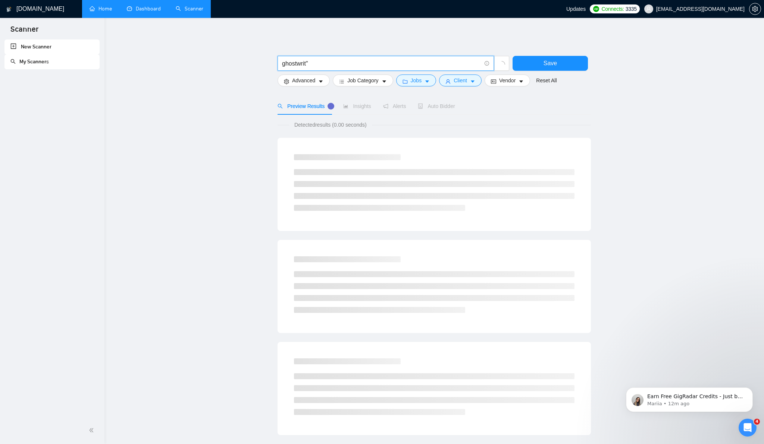
click at [282, 64] on input "ghostwrit"" at bounding box center [381, 63] width 199 height 9
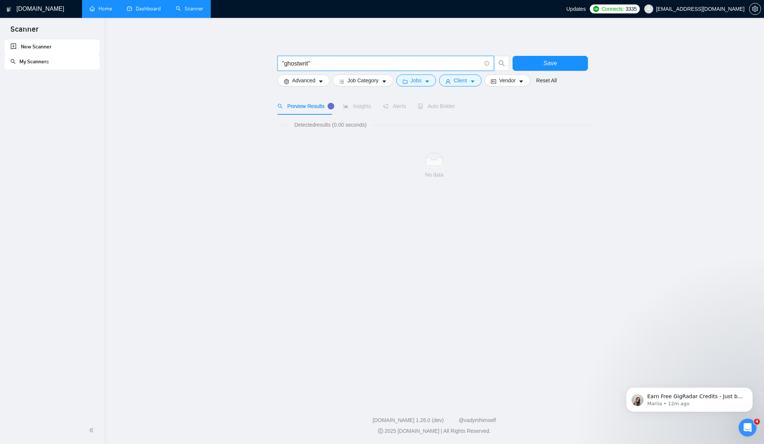
click at [324, 63] on input ""ghostwrit"" at bounding box center [381, 63] width 199 height 9
click at [284, 64] on input ""ghostwrit)" at bounding box center [381, 63] width 199 height 9
click at [315, 66] on input "ghostwrit)" at bounding box center [381, 63] width 199 height 9
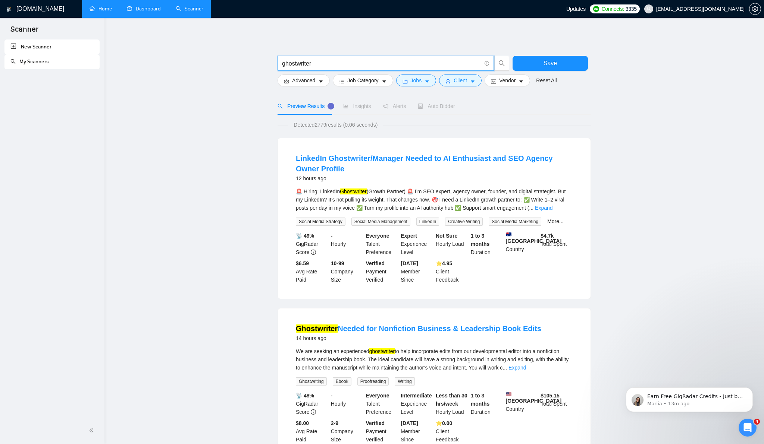
click at [282, 63] on input "ghostwriter" at bounding box center [381, 63] width 199 height 9
click at [337, 63] on input "ebook ghostwriter" at bounding box center [381, 63] width 199 height 9
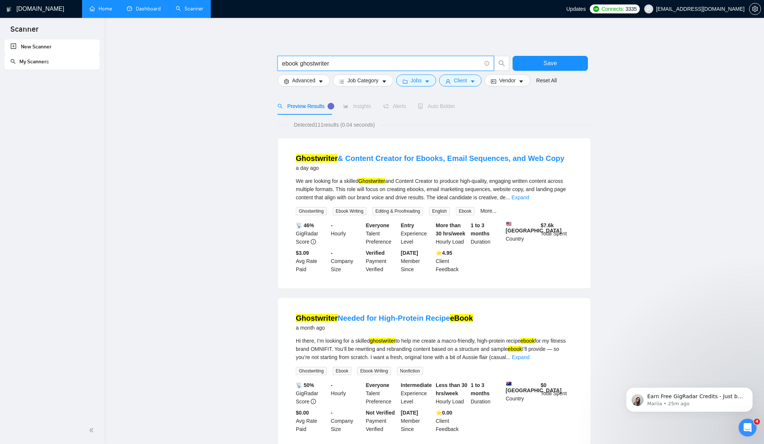
click at [340, 63] on input "ebook ghostwriter" at bounding box center [381, 63] width 199 height 9
drag, startPoint x: 334, startPoint y: 64, endPoint x: 262, endPoint y: 65, distance: 71.6
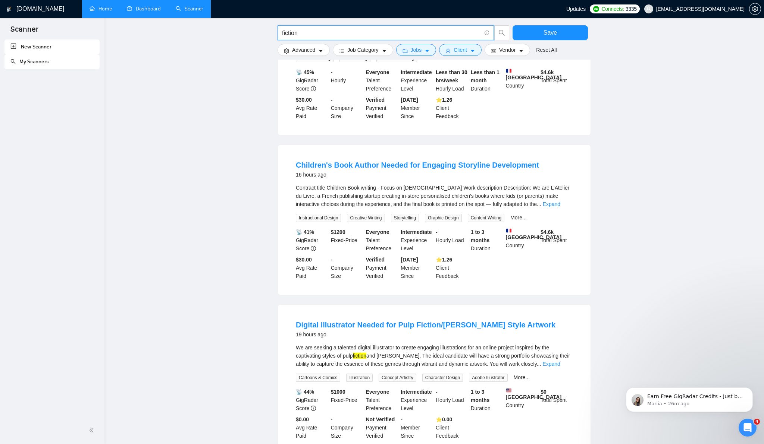
scroll to position [157, 0]
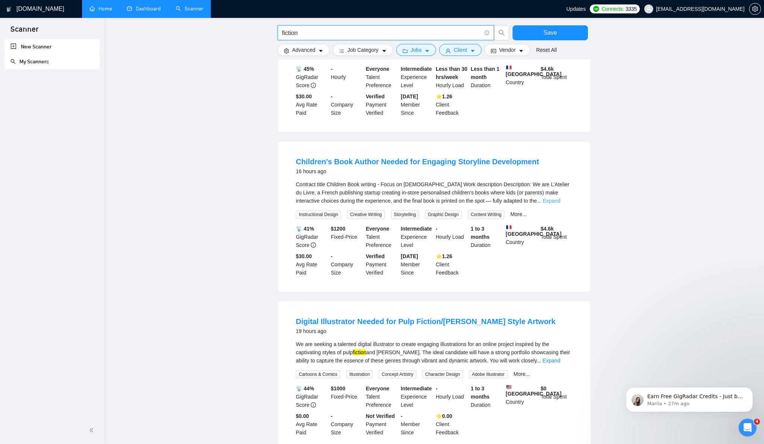
click at [560, 199] on link "Expand" at bounding box center [552, 201] width 18 height 6
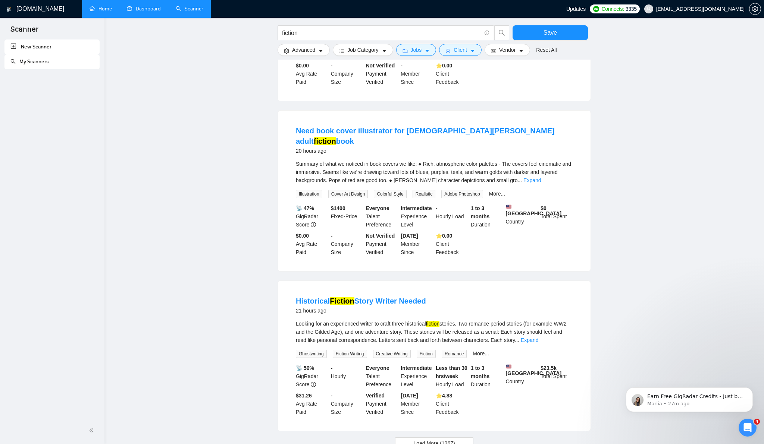
scroll to position [640, 0]
click at [541, 182] on link "Expand" at bounding box center [532, 179] width 18 height 6
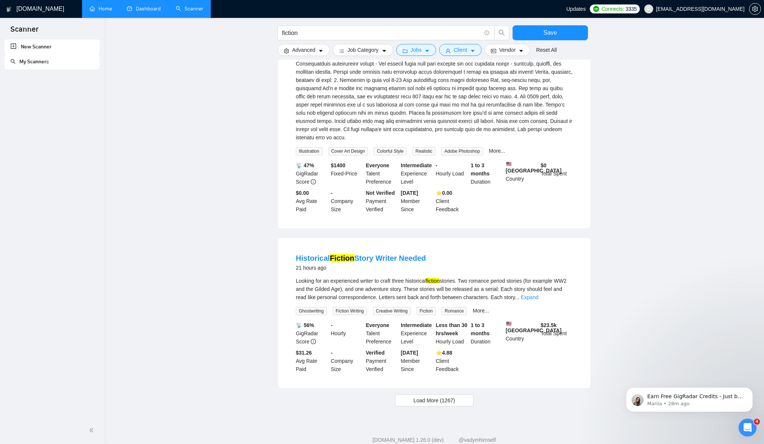
scroll to position [845, 0]
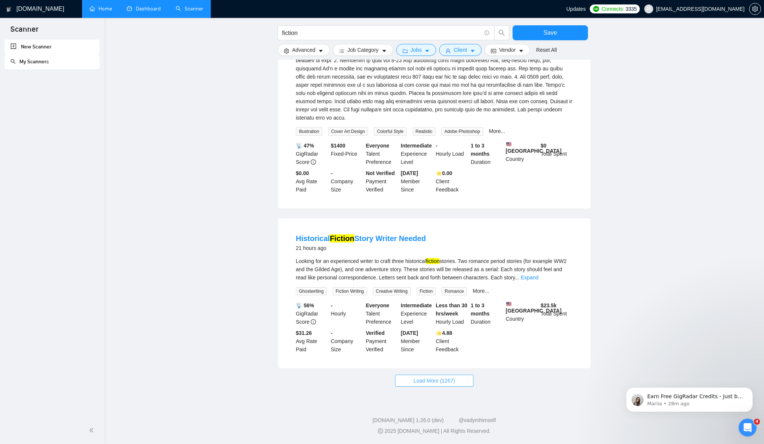
click at [437, 380] on span "Load More (1267)" at bounding box center [433, 381] width 41 height 8
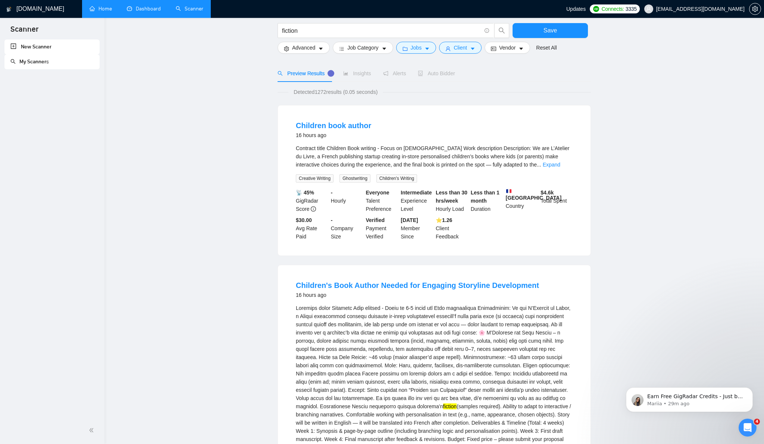
scroll to position [0, 0]
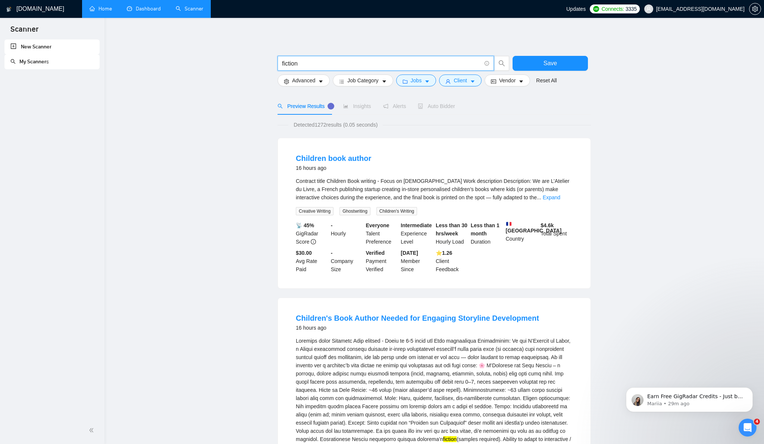
click at [310, 61] on input "fiction" at bounding box center [381, 63] width 199 height 9
type input "f"
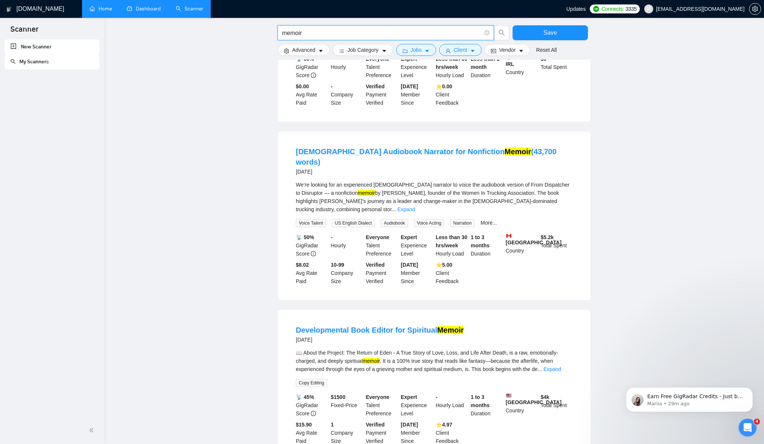
scroll to position [400, 0]
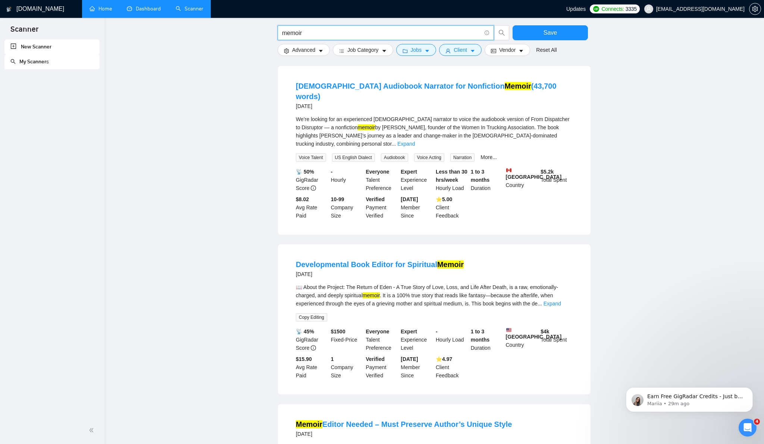
type input "memoir"
drag, startPoint x: 287, startPoint y: 86, endPoint x: 439, endPoint y: 84, distance: 152.5
click at [439, 84] on li "Female Audiobook Narrator for Nonfiction Memoir (43,700 words) 6 days ago We’re…" at bounding box center [434, 150] width 295 height 151
copy link "Female Audiobook Narrator for Nonfiction"
click at [293, 47] on span "Advanced" at bounding box center [303, 50] width 23 height 8
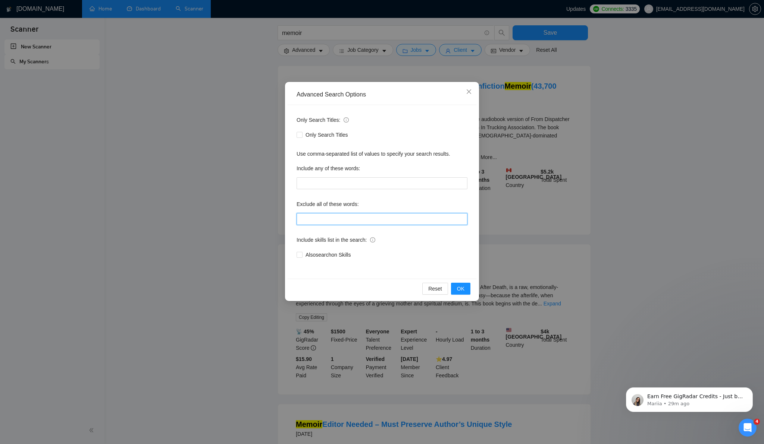
click at [336, 221] on input "text" at bounding box center [381, 219] width 171 height 12
paste input "Female Audiobook Narrator for Nonfiction"
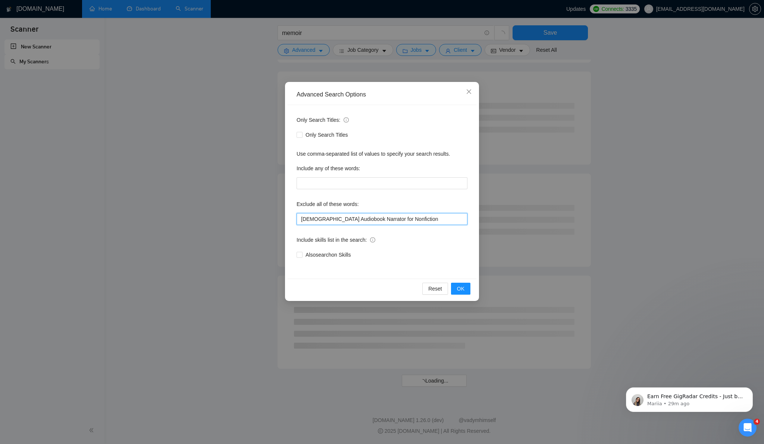
scroll to position [271, 0]
drag, startPoint x: 346, startPoint y: 220, endPoint x: 290, endPoint y: 220, distance: 56.7
click at [290, 220] on div "Only Search Titles: Only Search Titles Use comma-separated list of values to sp…" at bounding box center [382, 192] width 189 height 174
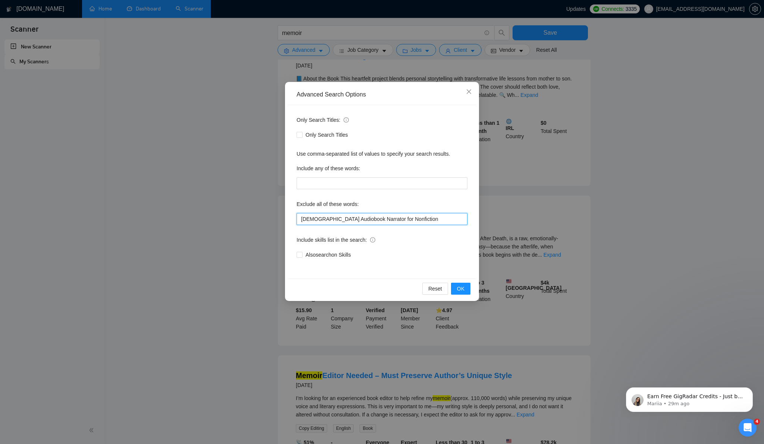
scroll to position [400, 0]
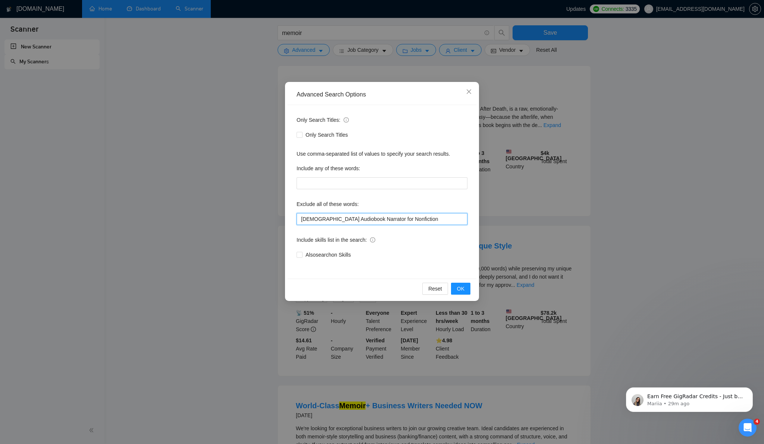
click at [318, 217] on input "Female Audiobook Narrator for Nonfiction" at bounding box center [381, 219] width 171 height 12
click at [319, 219] on input "Female Audiobook Narrator for Nonfiction" at bounding box center [381, 219] width 171 height 12
drag, startPoint x: 319, startPoint y: 219, endPoint x: 293, endPoint y: 219, distance: 26.1
click at [293, 219] on div "Only Search Titles: Only Search Titles Use comma-separated list of values to sp…" at bounding box center [382, 192] width 189 height 174
click at [388, 220] on input "Audiobook Narrator for Nonfiction" at bounding box center [381, 219] width 171 height 12
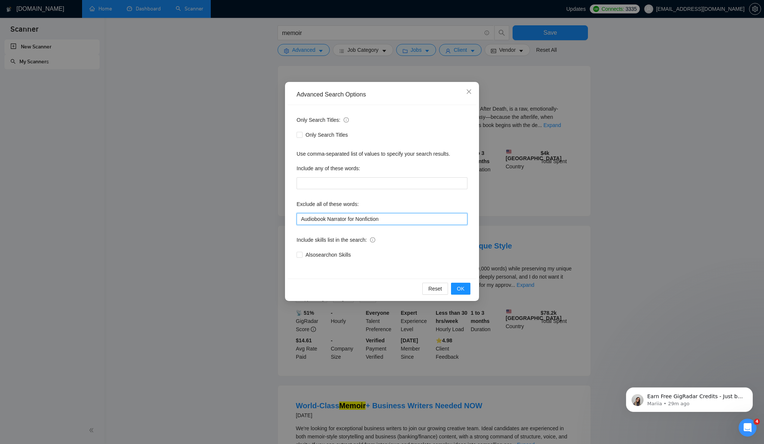
drag, startPoint x: 388, startPoint y: 220, endPoint x: 350, endPoint y: 221, distance: 38.0
click at [350, 221] on input "Audiobook Narrator for Nonfiction" at bounding box center [381, 219] width 171 height 12
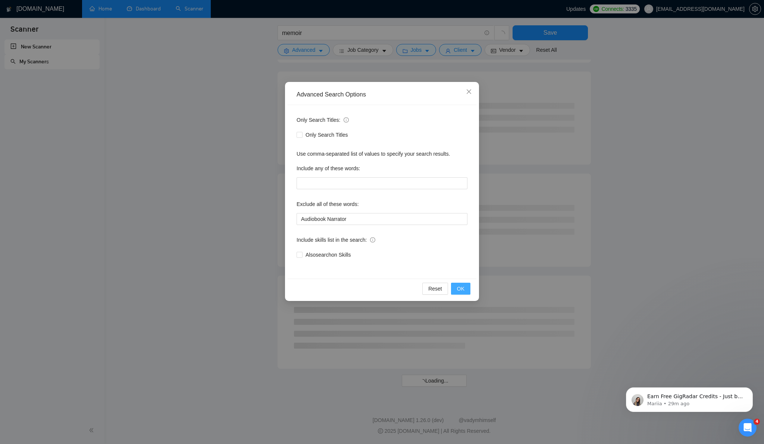
click at [457, 287] on span "OK" at bounding box center [460, 289] width 7 height 8
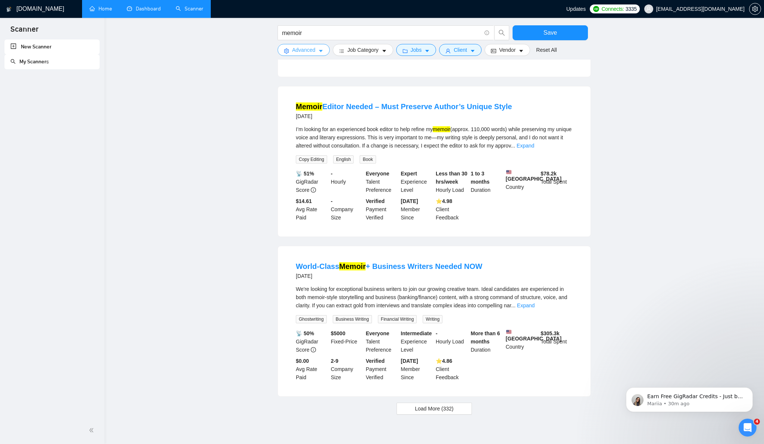
scroll to position [579, 0]
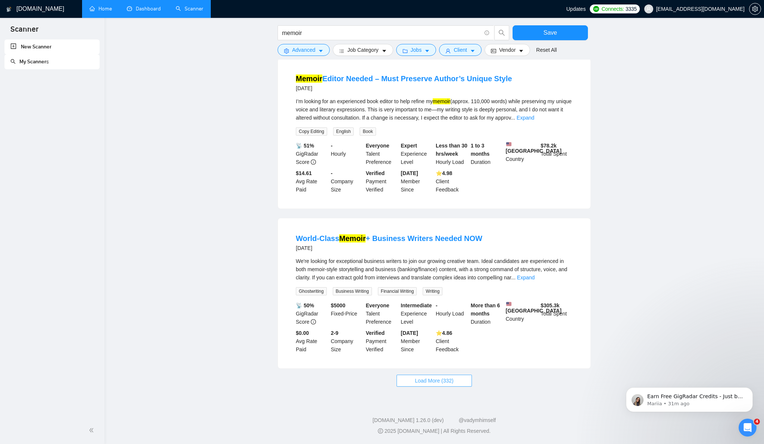
click at [427, 383] on span "Load More (332)" at bounding box center [434, 381] width 39 height 8
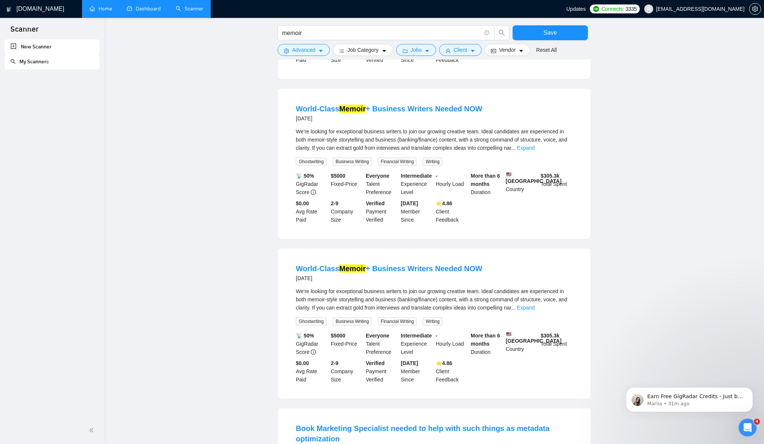
scroll to position [700, 0]
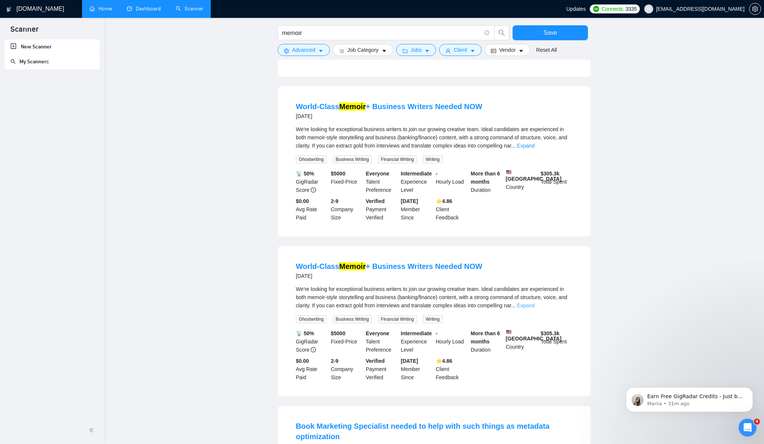
click at [534, 309] on link "Expand" at bounding box center [526, 306] width 18 height 6
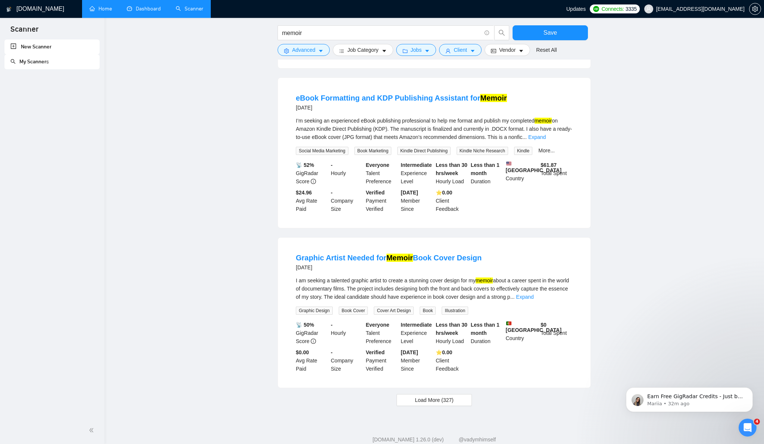
scroll to position [1433, 0]
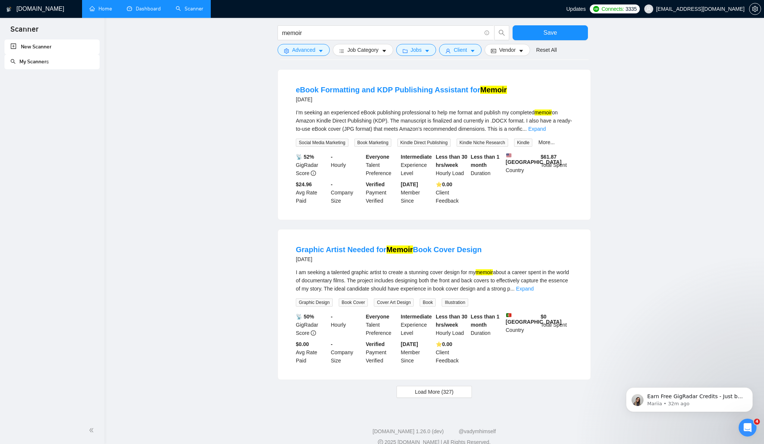
drag, startPoint x: 288, startPoint y: 269, endPoint x: 480, endPoint y: 272, distance: 191.3
click at [480, 272] on li "Graphic Artist Needed for Memoir Book Cover Design 16 days ago I am seeking a t…" at bounding box center [434, 305] width 295 height 132
copy link "Graphic Artist Needed for Memoir Book Cover Design"
click at [321, 51] on icon "caret-down" at bounding box center [321, 51] width 4 height 2
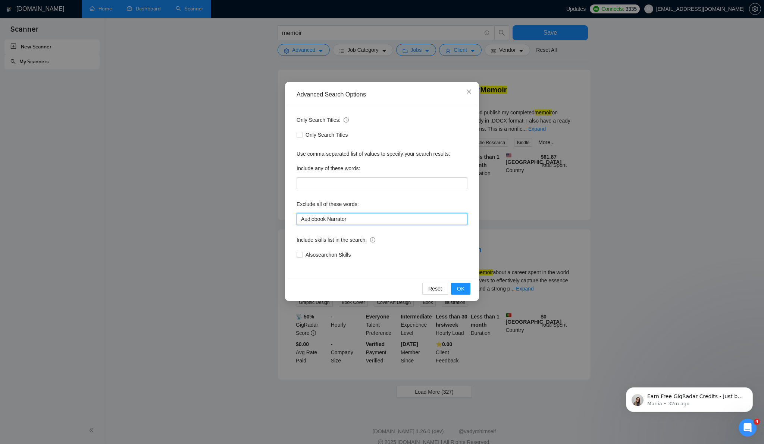
click at [356, 220] on input "Audiobook Narrator" at bounding box center [381, 219] width 171 height 12
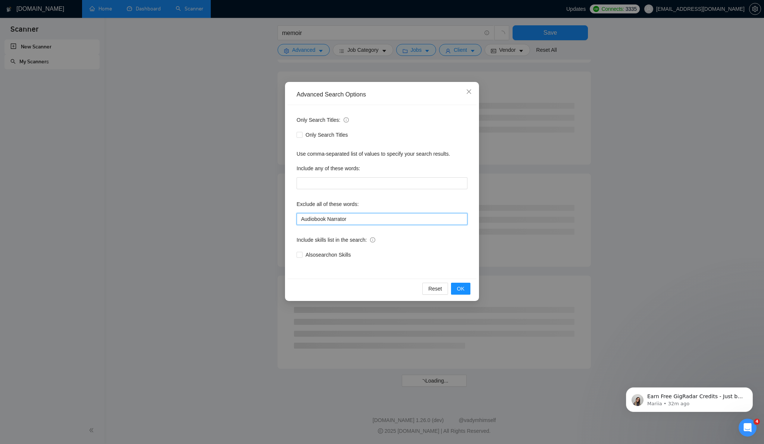
scroll to position [782, 0]
paste input "Graphic Artist Needed for Memoir Book Cover Design"
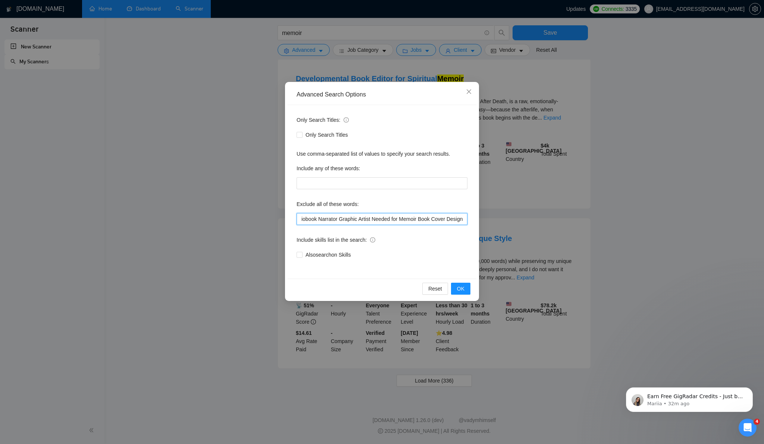
scroll to position [574, 0]
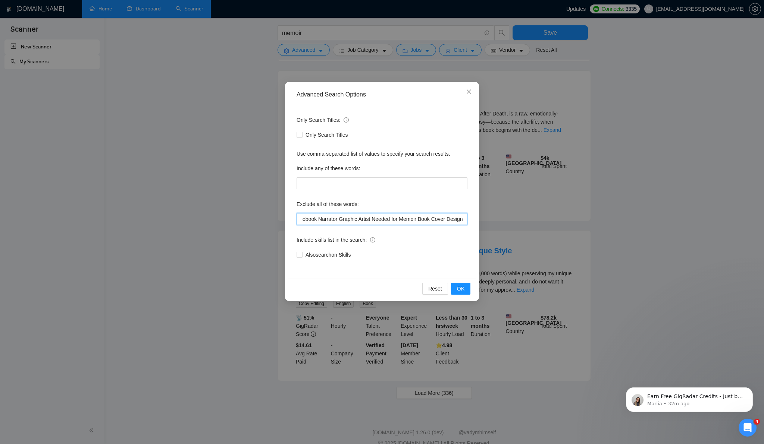
drag, startPoint x: 417, startPoint y: 220, endPoint x: 368, endPoint y: 222, distance: 48.9
click at [368, 222] on input "Audiobook Narrator Graphic Artist Needed for Memoir Book Cover Design" at bounding box center [381, 219] width 171 height 12
click at [432, 219] on input "Audiobook Narrator Graphic Artist Book Cover Design" at bounding box center [381, 219] width 171 height 12
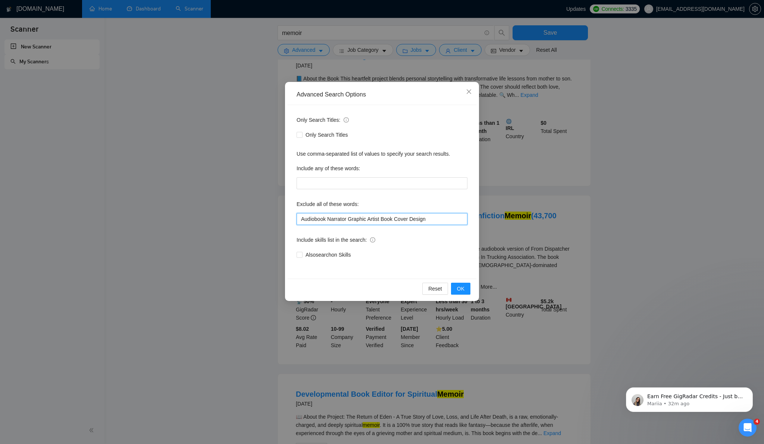
scroll to position [574, 0]
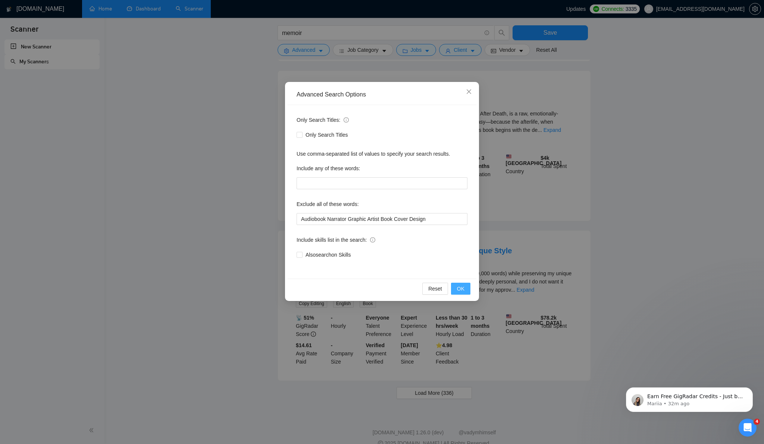
click at [465, 292] on button "OK" at bounding box center [460, 289] width 19 height 12
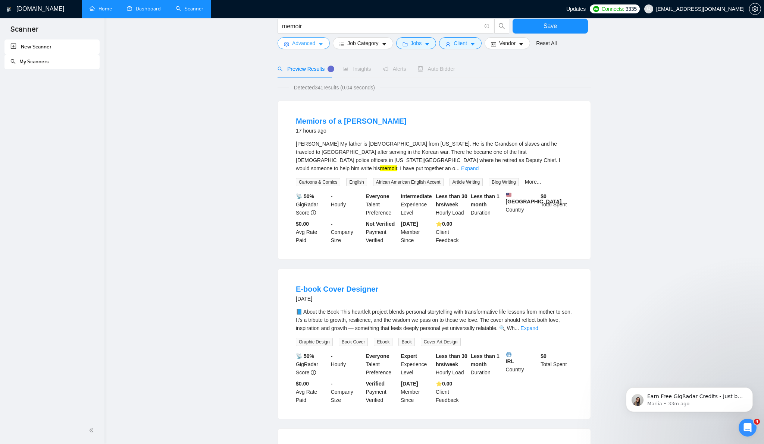
scroll to position [0, 0]
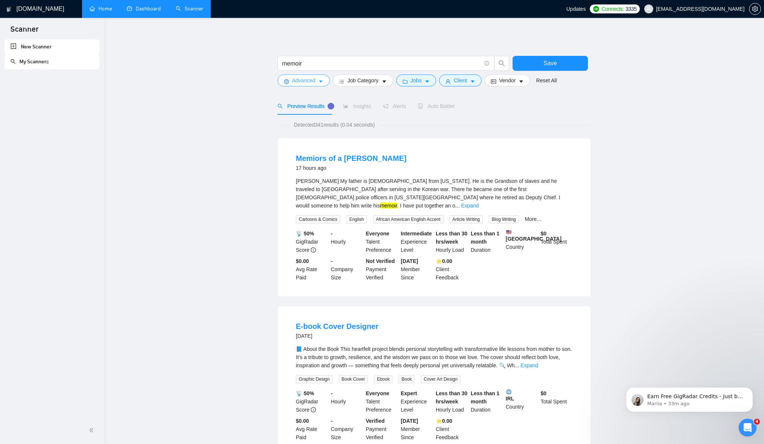
click at [322, 79] on icon "caret-down" at bounding box center [320, 81] width 5 height 5
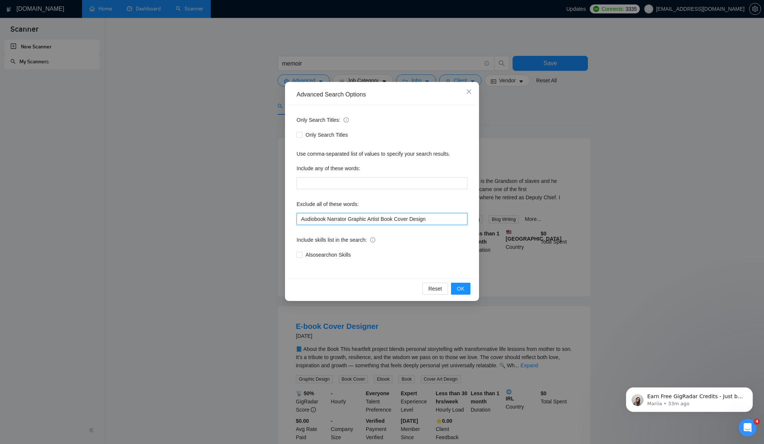
click at [301, 221] on input "Audiobook Narrator Graphic Artist Book Cover Design" at bounding box center [381, 219] width 171 height 12
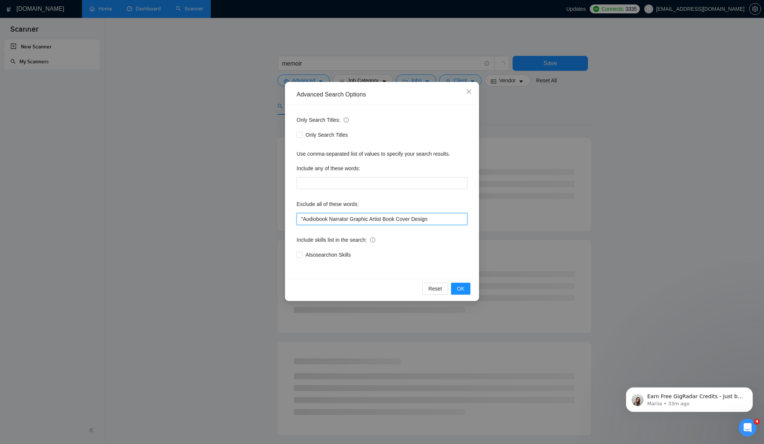
click at [351, 219] on input ""Audiobook Narrator Graphic Artist Book Cover Design" at bounding box center [381, 219] width 171 height 12
click at [352, 219] on input ""Audiobook Narrator "Graphic Artist Book Cover Design" at bounding box center [381, 219] width 171 height 12
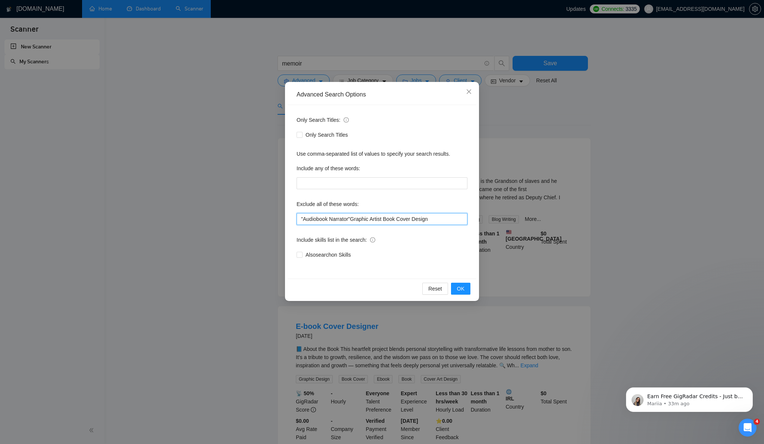
click at [353, 220] on input ""Audiobook Narrator"Graphic Artist Book Cover Design" at bounding box center [381, 219] width 171 height 12
click at [438, 219] on input ""Audiobook Narrator" "Graphic Artist Book Cover Design" at bounding box center [381, 219] width 171 height 12
type input ""Audiobook Narrator" "Graphic Artist Book Cover Design""
click at [463, 293] on span "OK" at bounding box center [460, 289] width 7 height 8
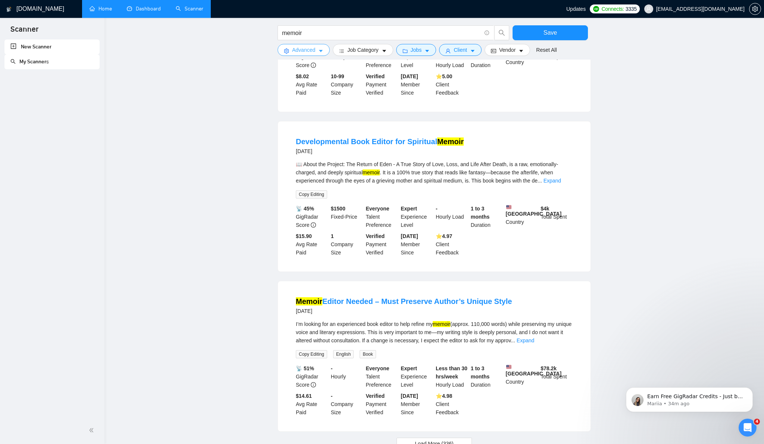
scroll to position [574, 0]
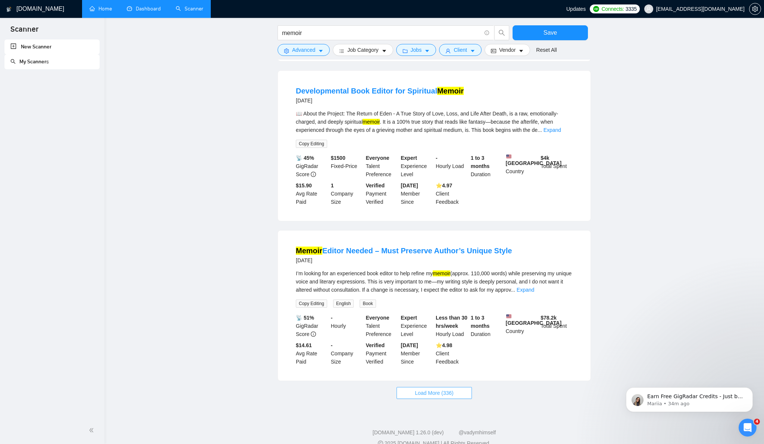
click at [422, 389] on span "Load More (336)" at bounding box center [434, 393] width 39 height 8
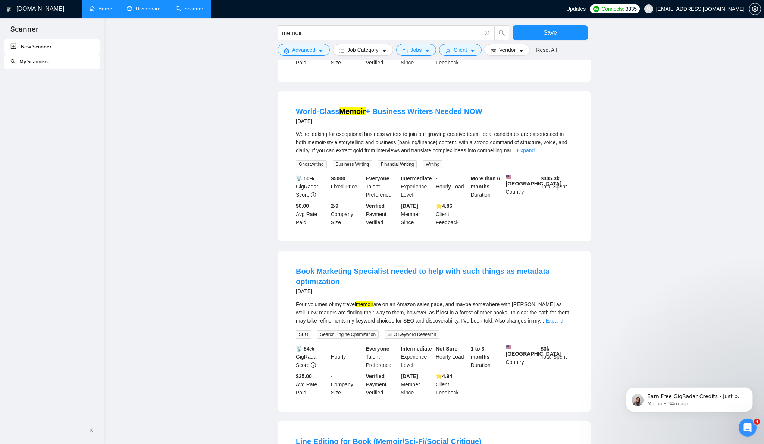
scroll to position [1050, 0]
